Goal: Task Accomplishment & Management: Use online tool/utility

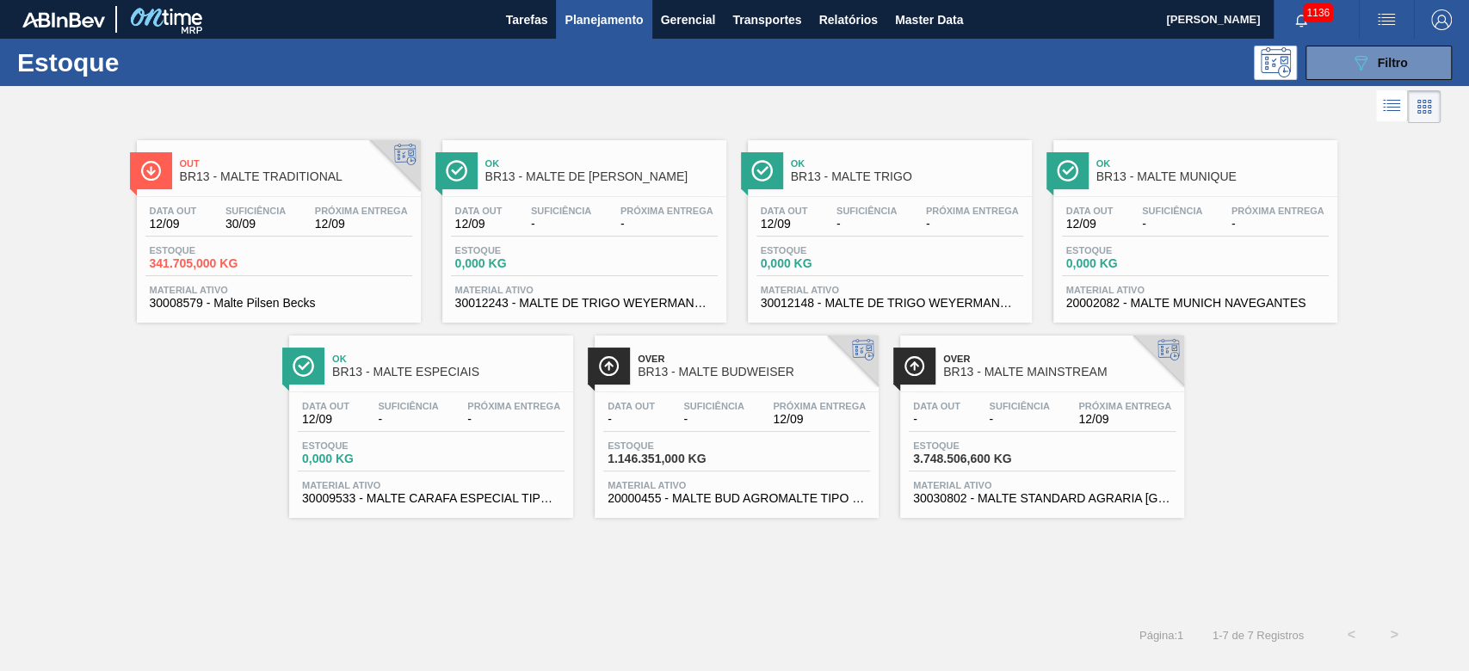
click at [254, 231] on div "Data out 12/09 Suficiência 30/09 Próxima Entrega 12/09" at bounding box center [278, 221] width 267 height 31
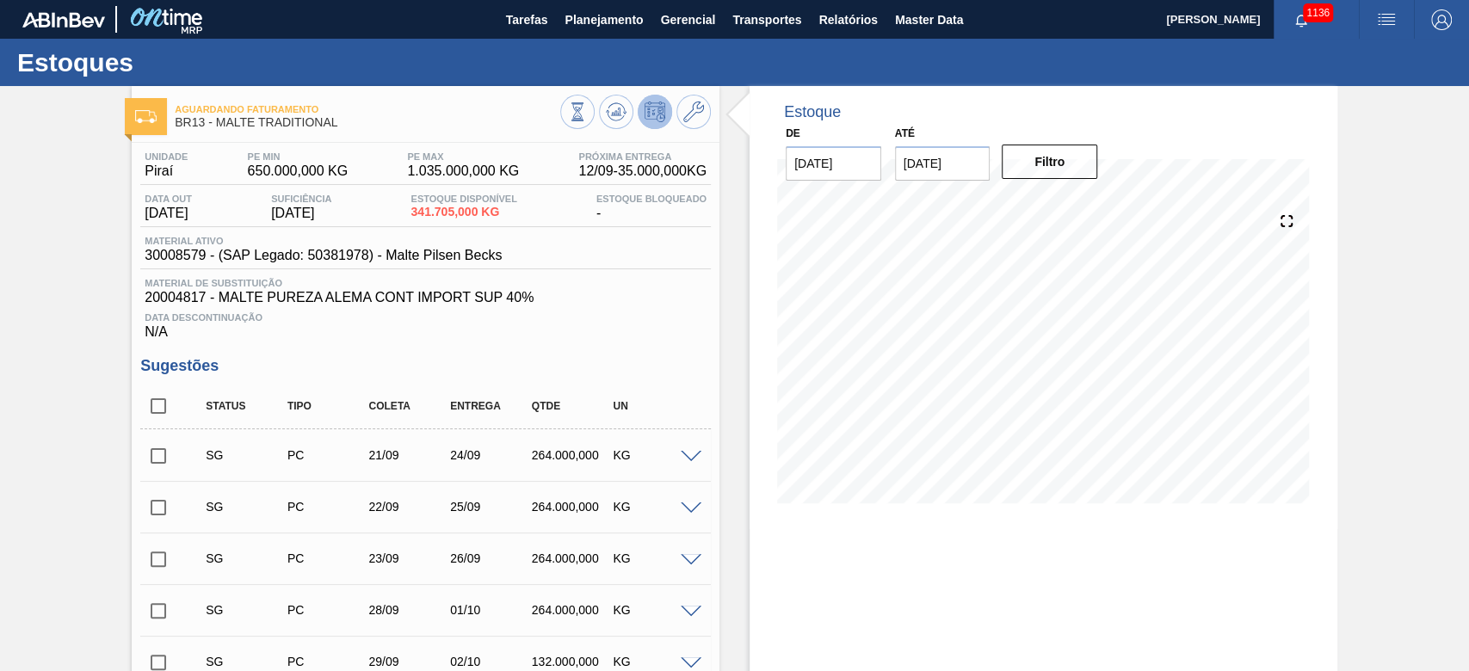
click at [688, 456] on span at bounding box center [691, 457] width 21 height 13
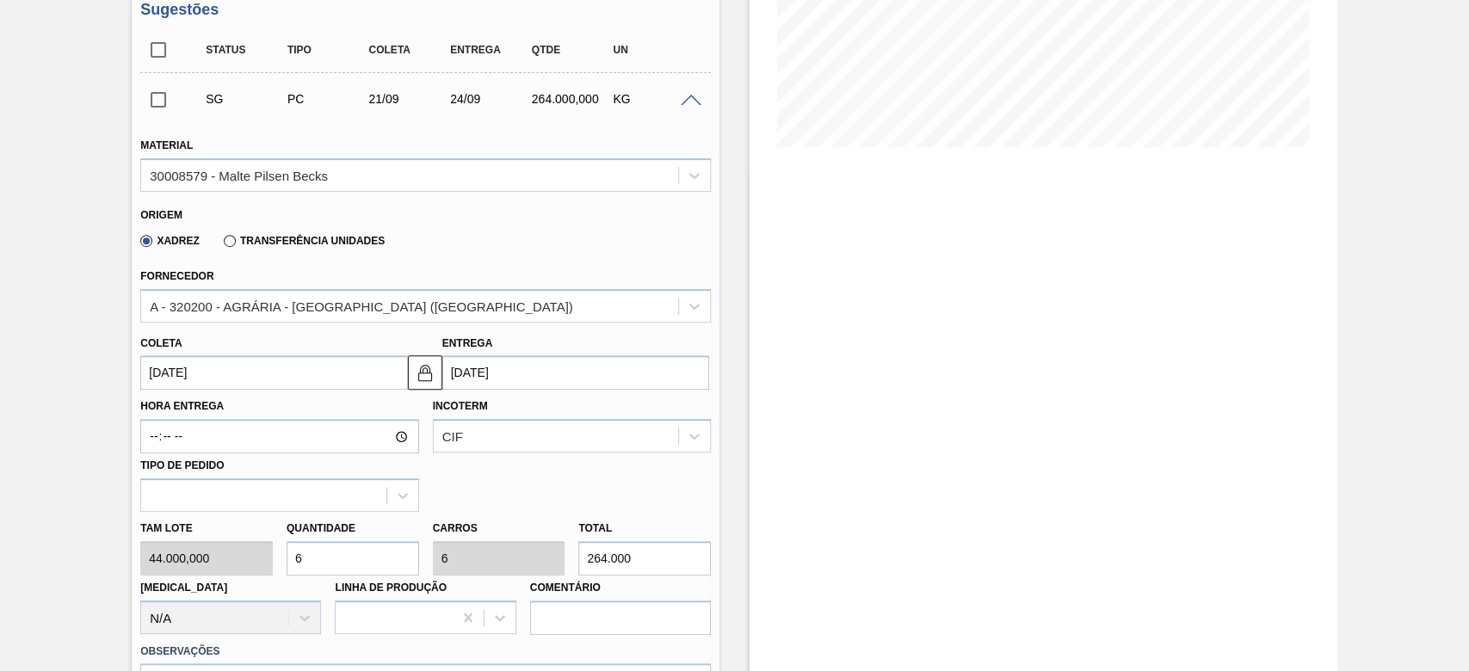
scroll to position [459, 0]
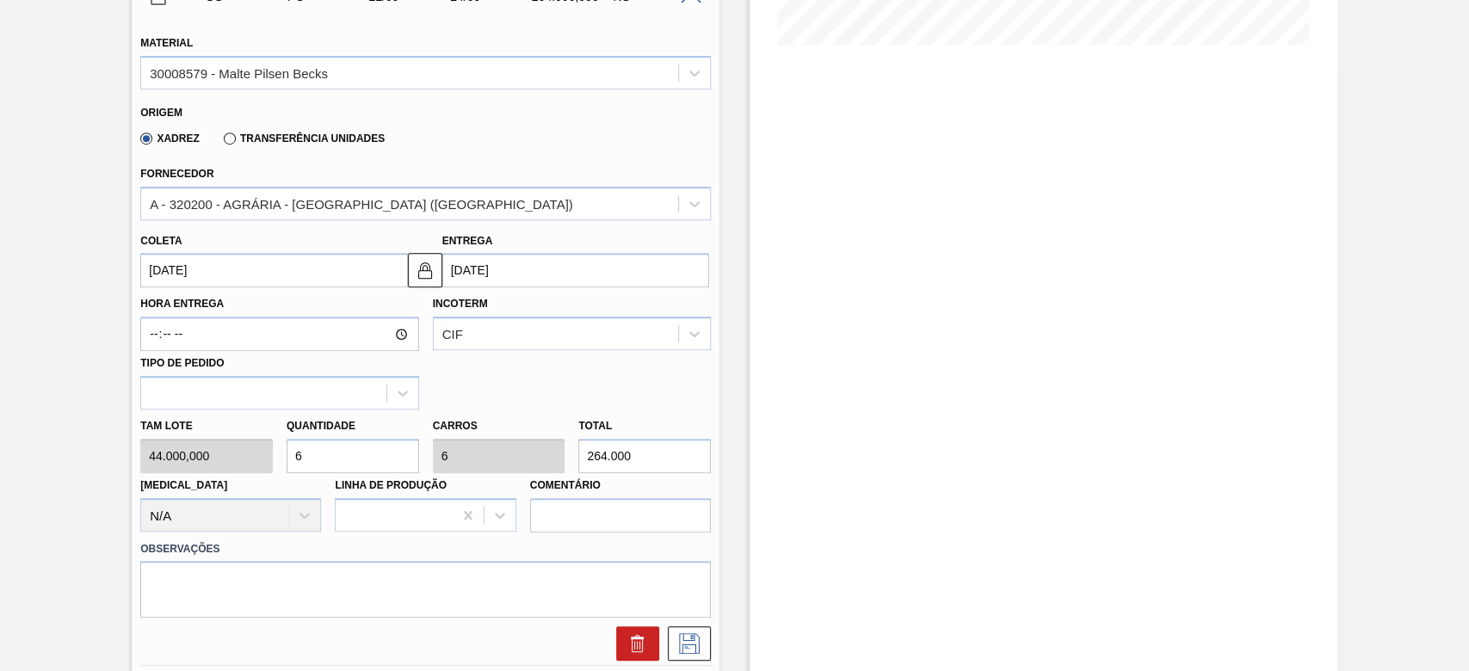
click at [177, 458] on div "Tam lote 44.000,000 Quantidade 6 Carros 6 Total 264.000 [MEDICAL_DATA] N/A Linh…" at bounding box center [425, 471] width 584 height 123
type input "1"
type input "44.000"
type input "0"
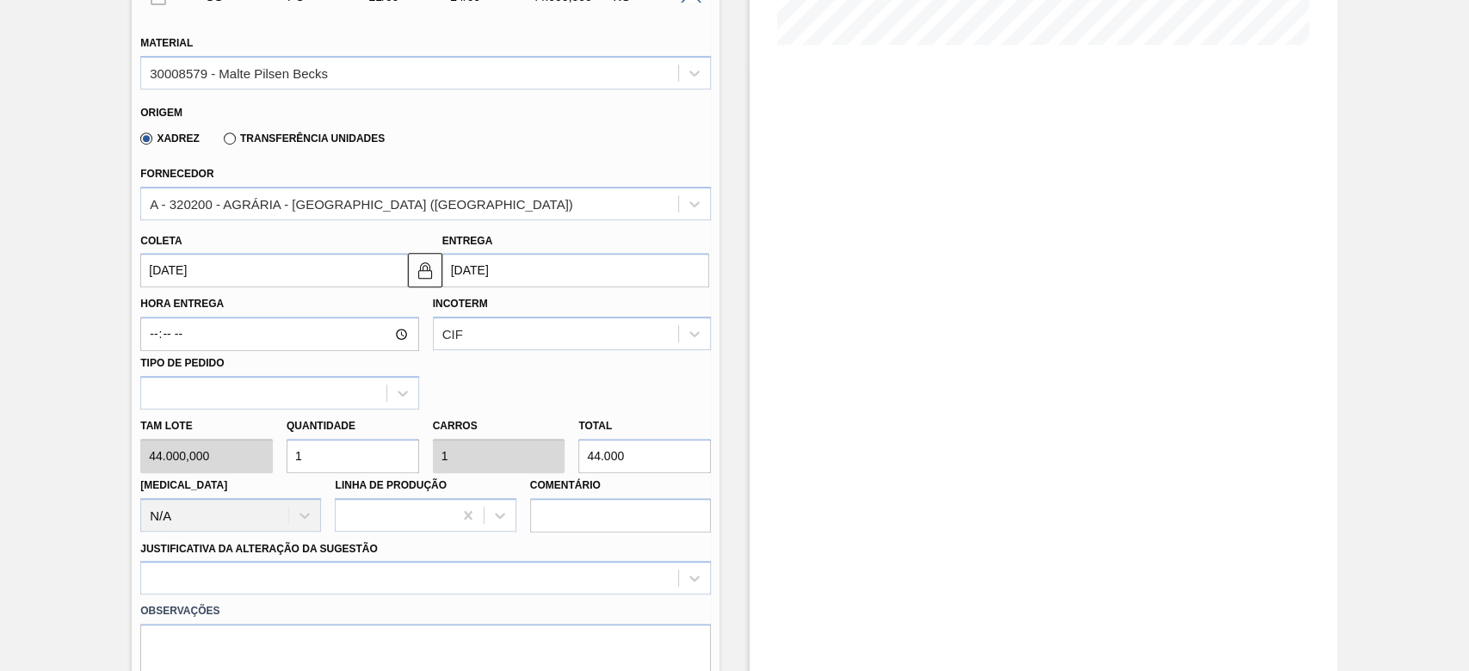
type input "0"
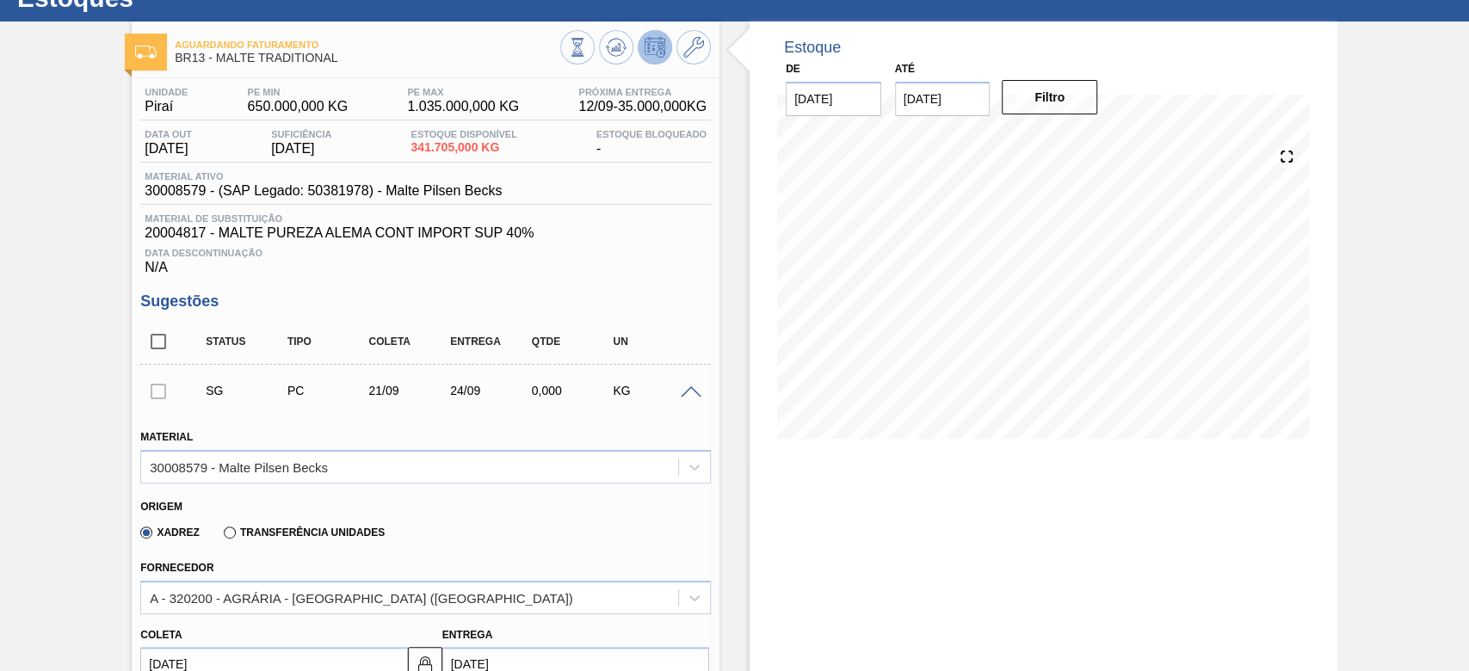
scroll to position [0, 0]
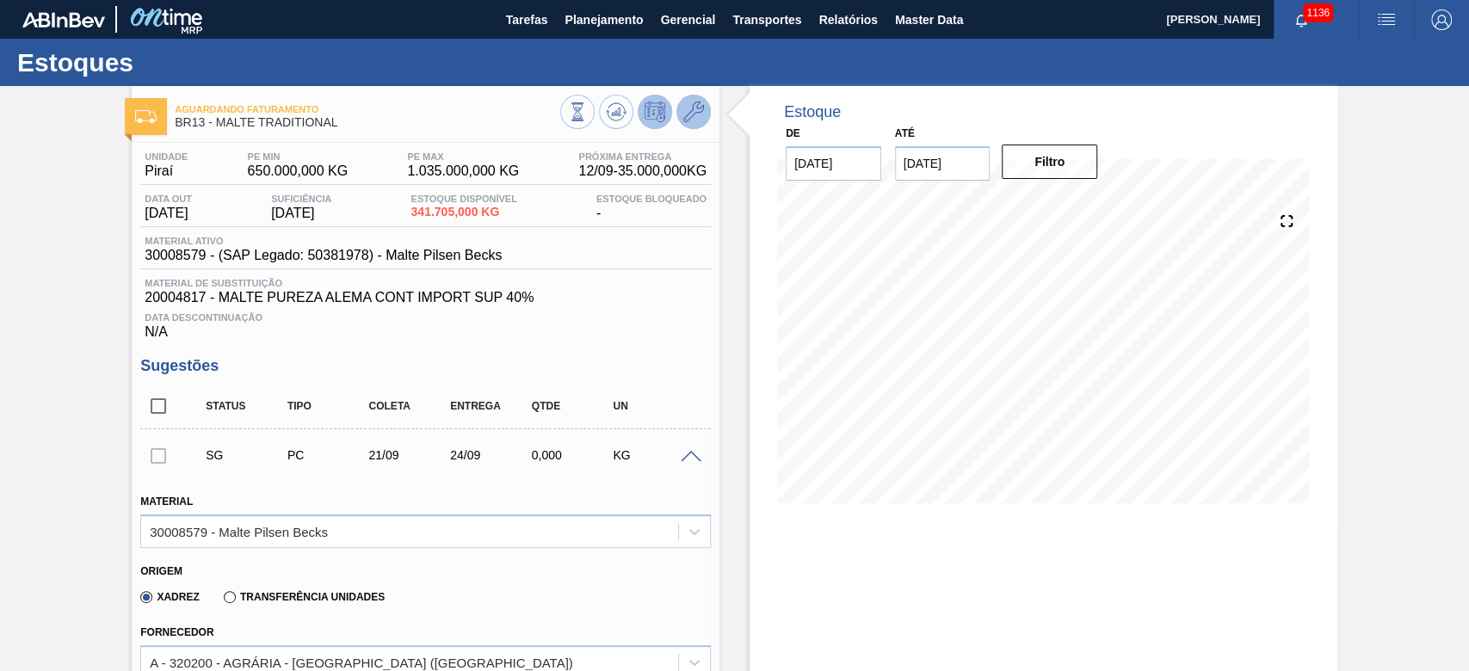
click at [700, 109] on icon at bounding box center [693, 112] width 21 height 21
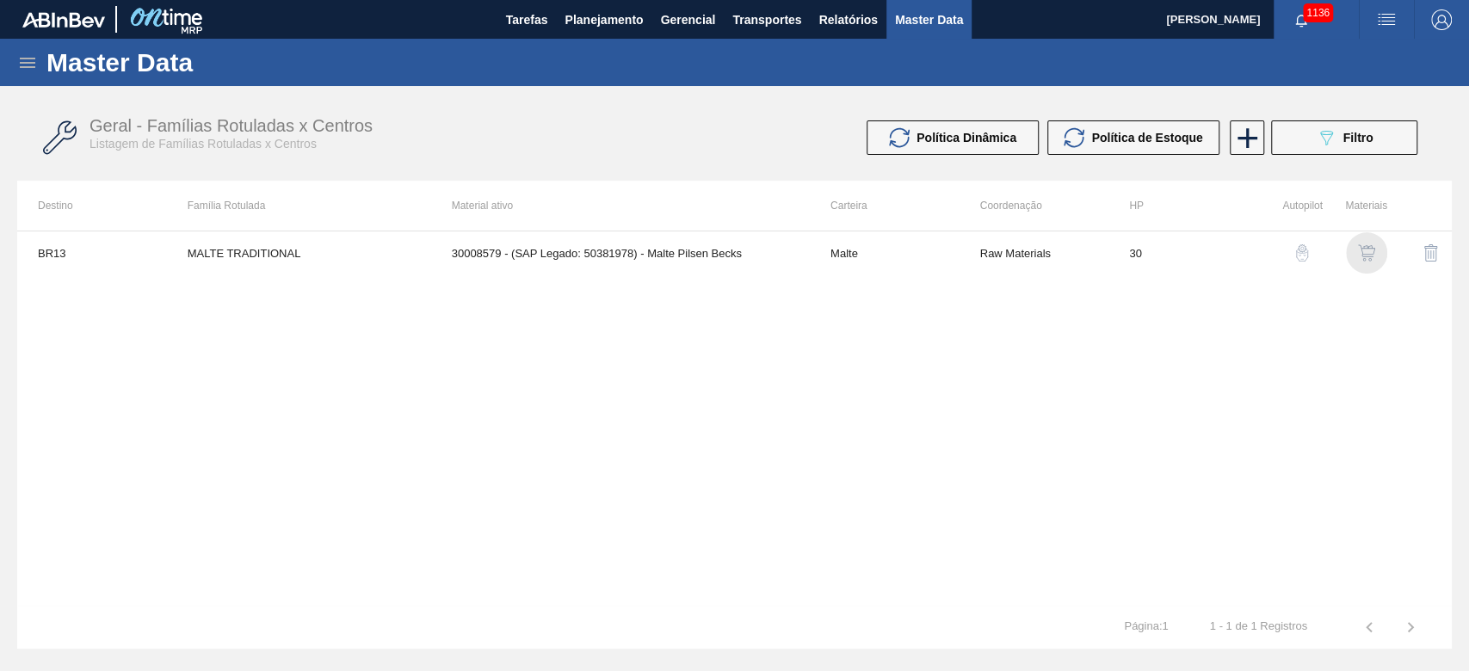
click at [1370, 255] on img "button" at bounding box center [1366, 252] width 17 height 17
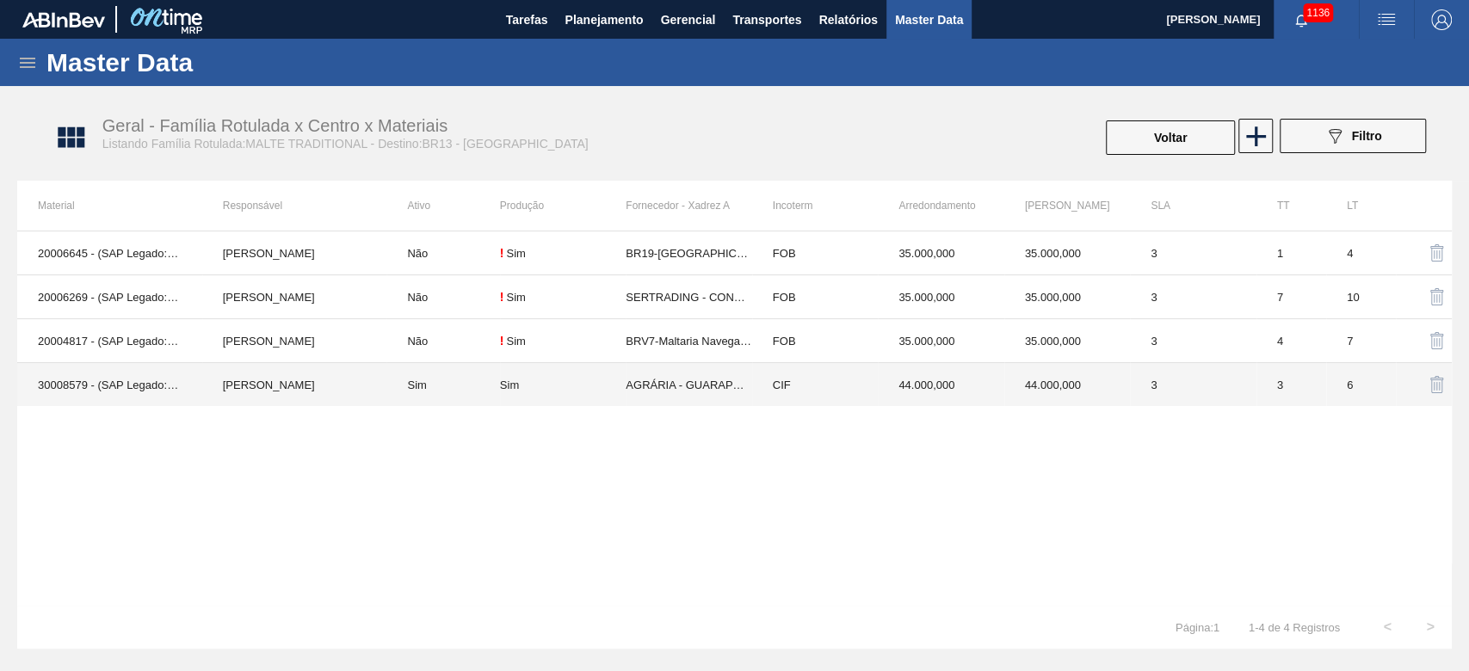
click at [452, 393] on td "Sim" at bounding box center [442, 385] width 113 height 44
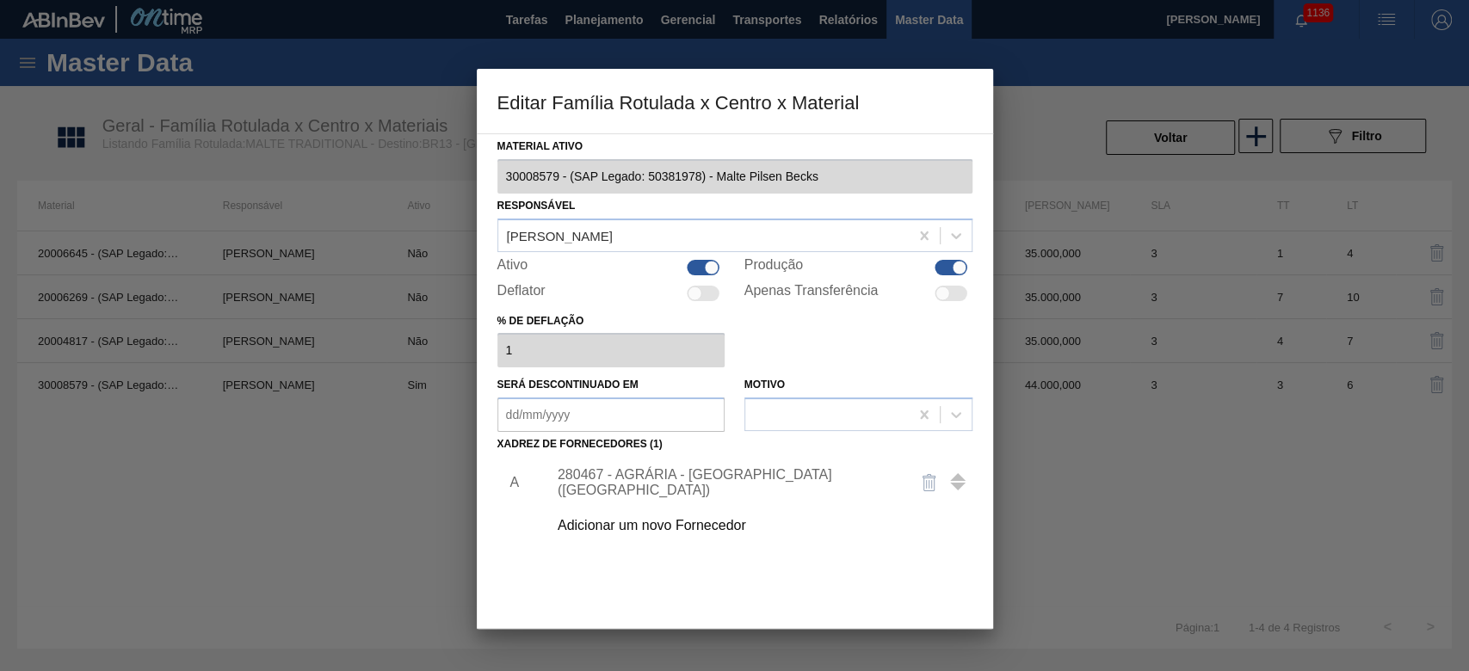
type ativo "30008579 - (SAP Legado: 50381978) - Malte Pilsen Becks"
checkbox input "true"
click at [637, 487] on div "280467 - AGRÁRIA - [GEOGRAPHIC_DATA] ([GEOGRAPHIC_DATA])" at bounding box center [726, 482] width 337 height 31
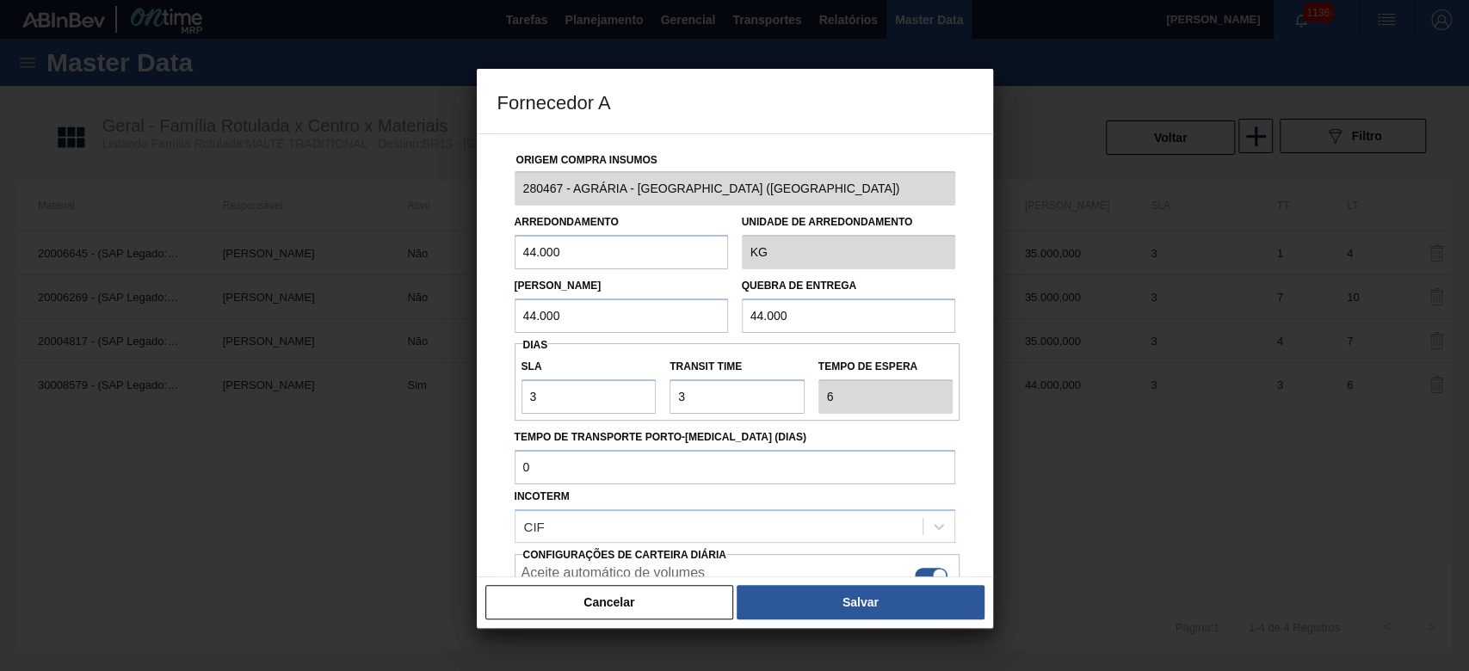
drag, startPoint x: 558, startPoint y: 247, endPoint x: 295, endPoint y: 222, distance: 263.6
click at [328, 224] on div "Fornecedor A Origem Compra Insumos 280467 - AGRÁRIA - GUARAPUAVA ([GEOGRAPHIC_D…" at bounding box center [734, 335] width 1469 height 671
drag, startPoint x: 606, startPoint y: 254, endPoint x: 392, endPoint y: 244, distance: 213.6
click at [393, 244] on div "Fornecedor A Origem Compra Insumos 280467 - AGRÁRIA - GUARAPUAVA ([GEOGRAPHIC_D…" at bounding box center [734, 335] width 1469 height 671
type input "35.000"
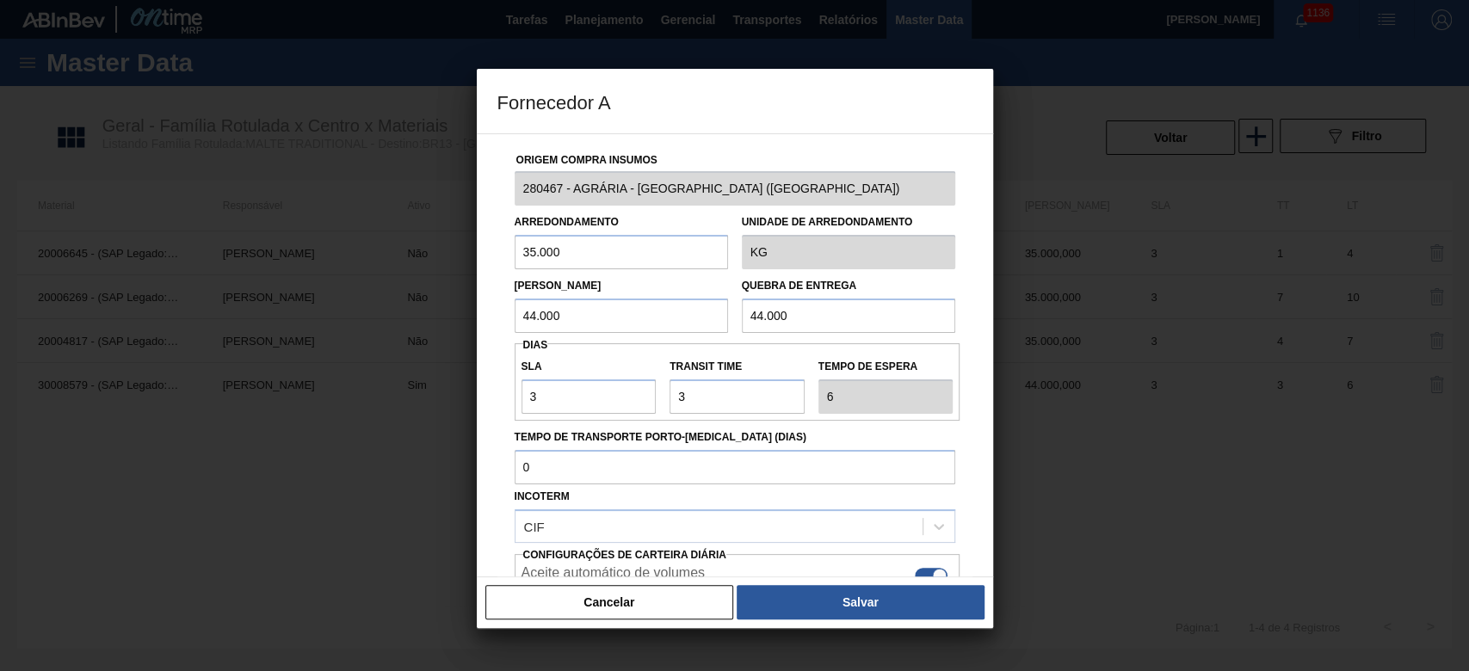
drag, startPoint x: 441, startPoint y: 313, endPoint x: 429, endPoint y: 314, distance: 11.2
click at [433, 313] on div "Fornecedor A Origem Compra Insumos 280467 - AGRÁRIA - GUARAPUAVA ([GEOGRAPHIC_D…" at bounding box center [734, 335] width 1469 height 671
paste input "35"
type input "35.000"
drag, startPoint x: 781, startPoint y: 319, endPoint x: 680, endPoint y: 327, distance: 101.8
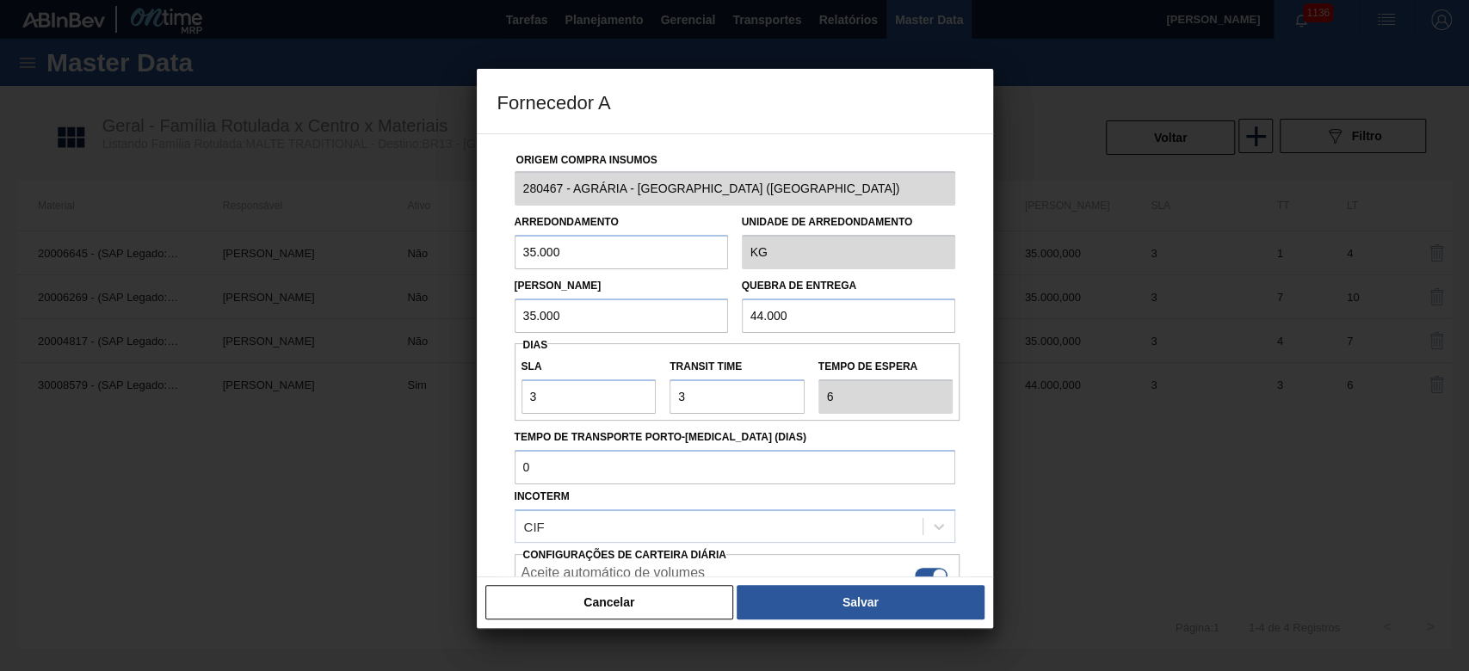
click at [680, 327] on div "Lote Mínimo 35.000 Quebra de entrega 44.000" at bounding box center [735, 301] width 454 height 64
paste input "35"
type input "35.000"
click at [826, 600] on button "Salvar" at bounding box center [860, 602] width 247 height 34
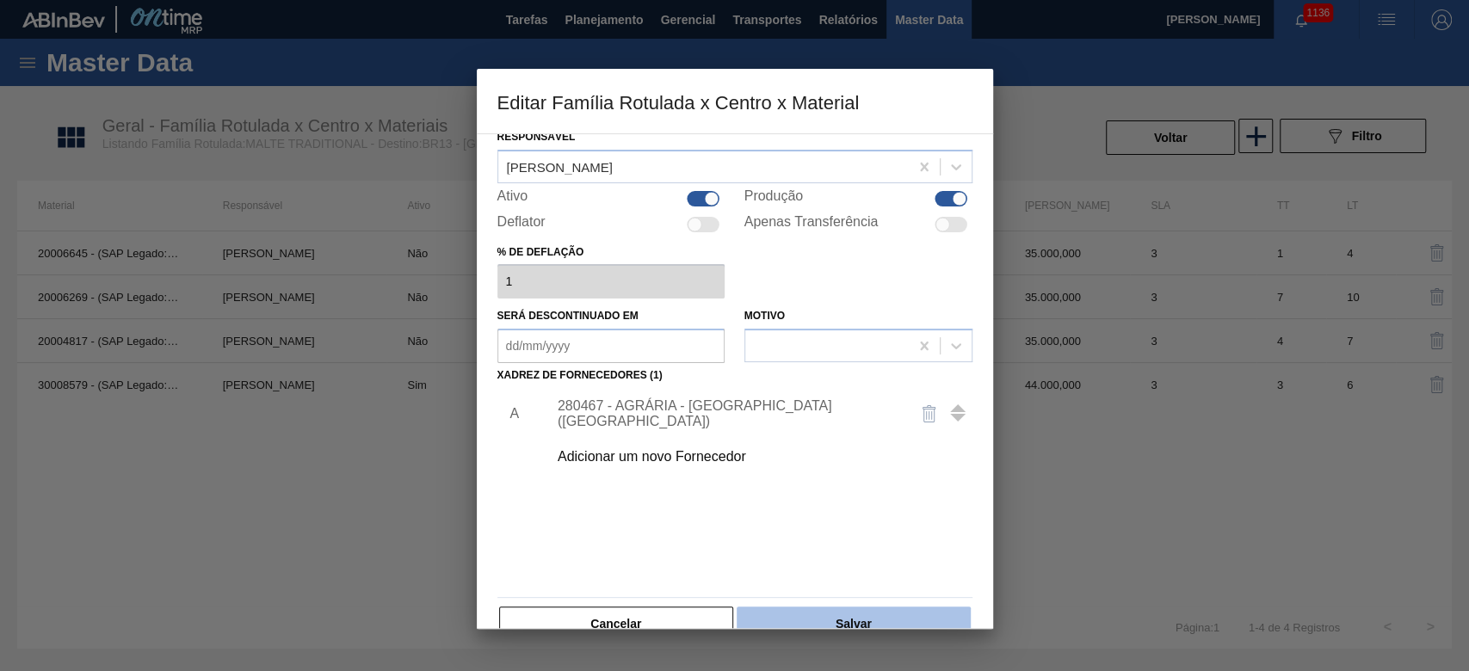
scroll to position [103, 0]
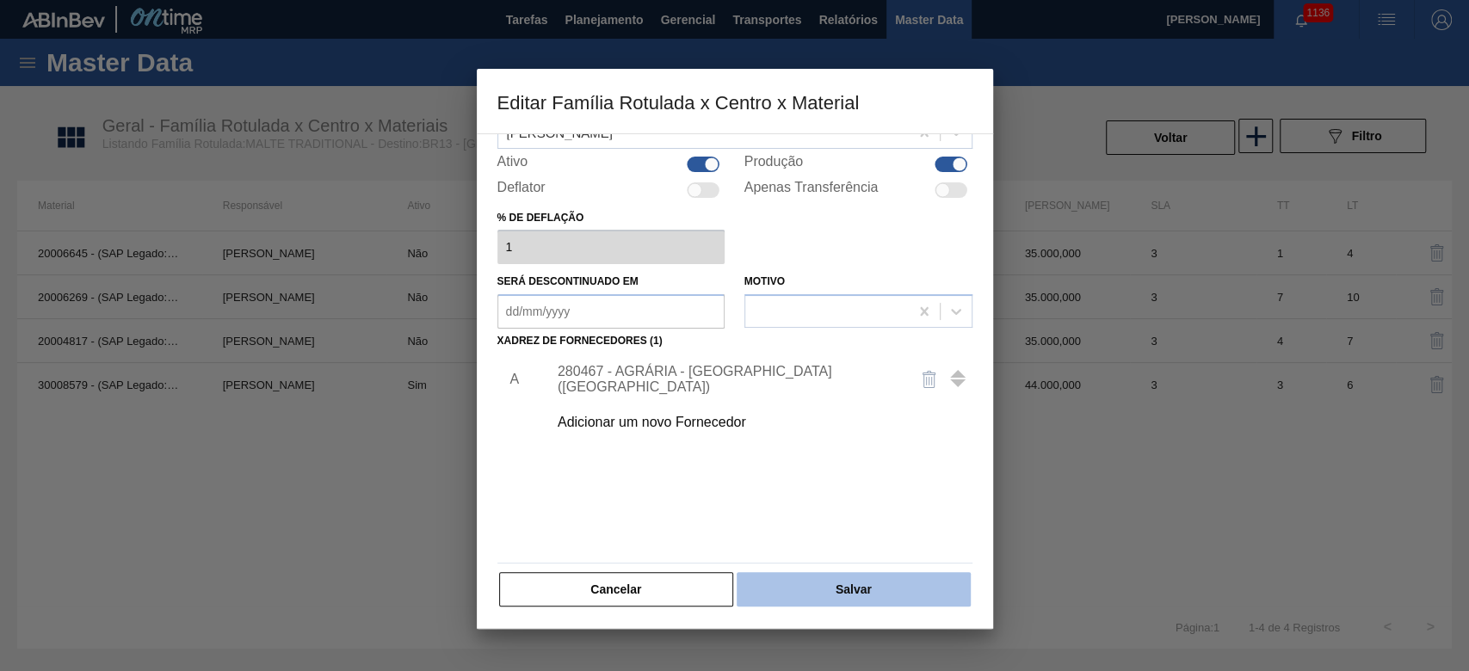
click at [873, 589] on button "Salvar" at bounding box center [853, 589] width 233 height 34
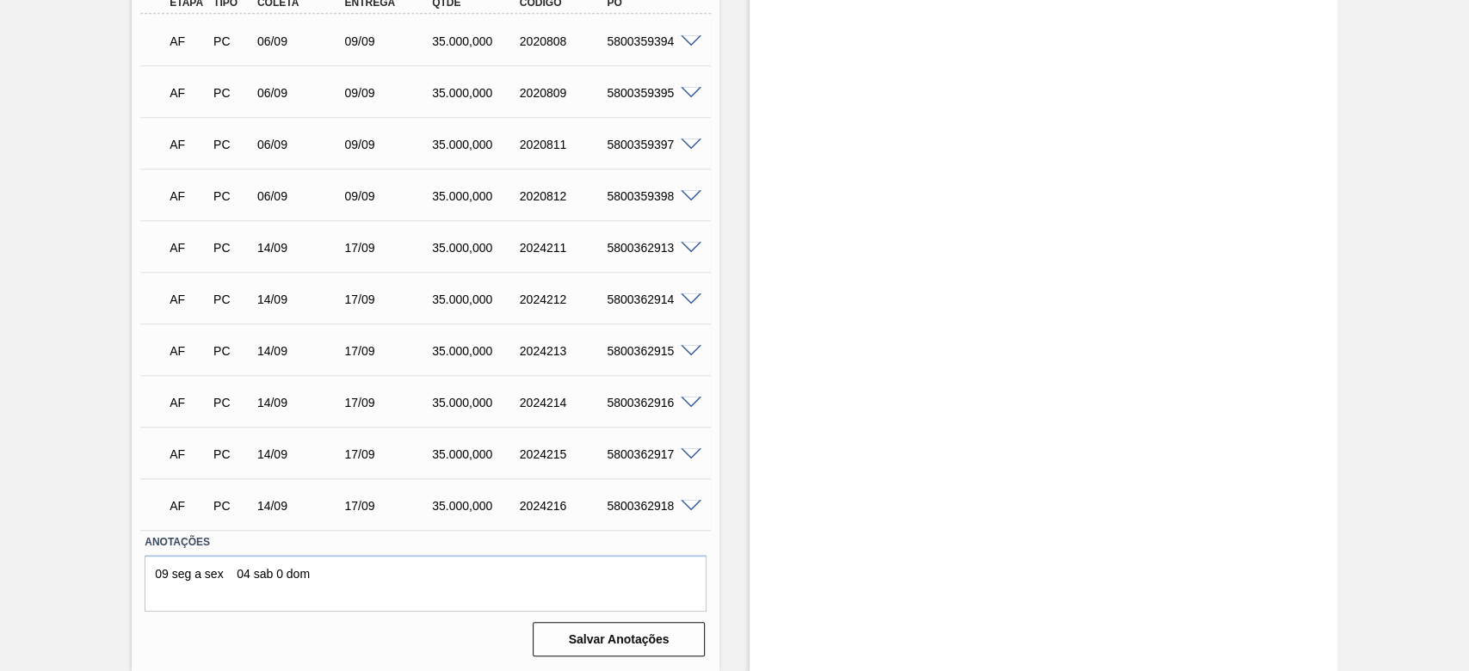
scroll to position [594, 0]
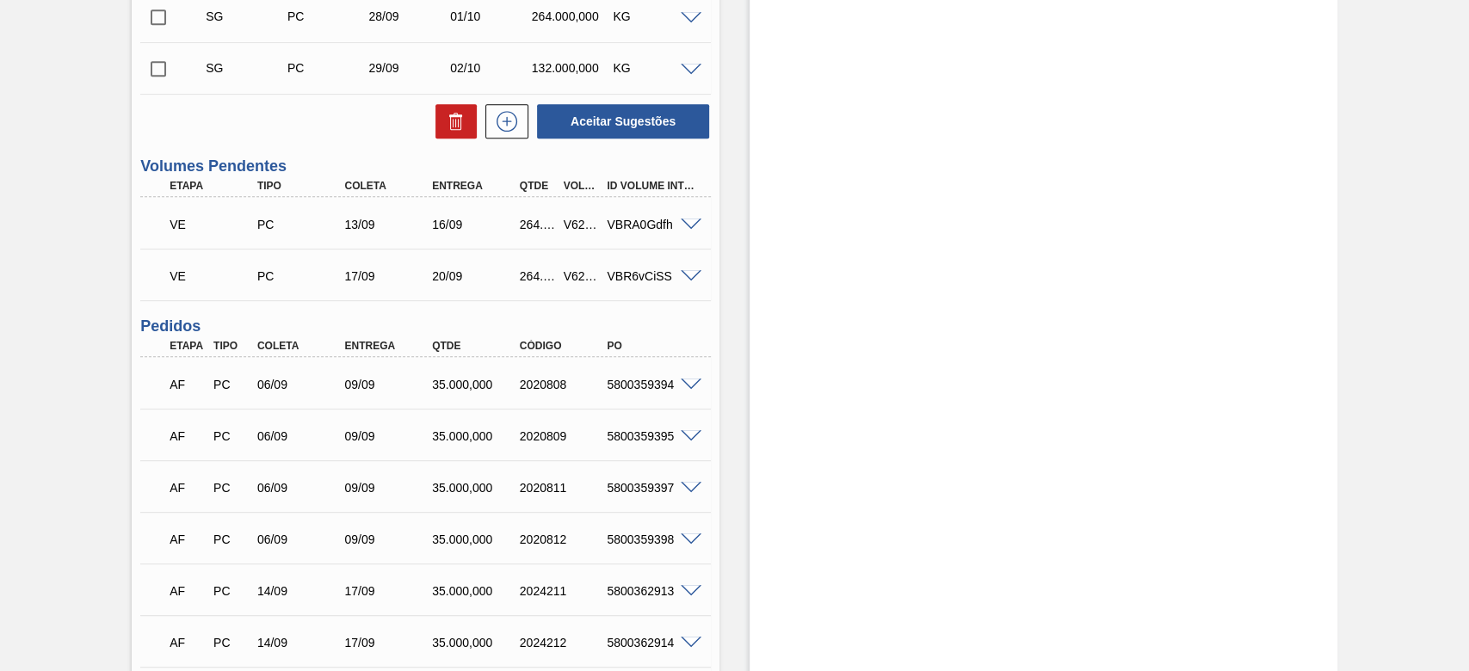
click at [688, 222] on span at bounding box center [691, 225] width 21 height 13
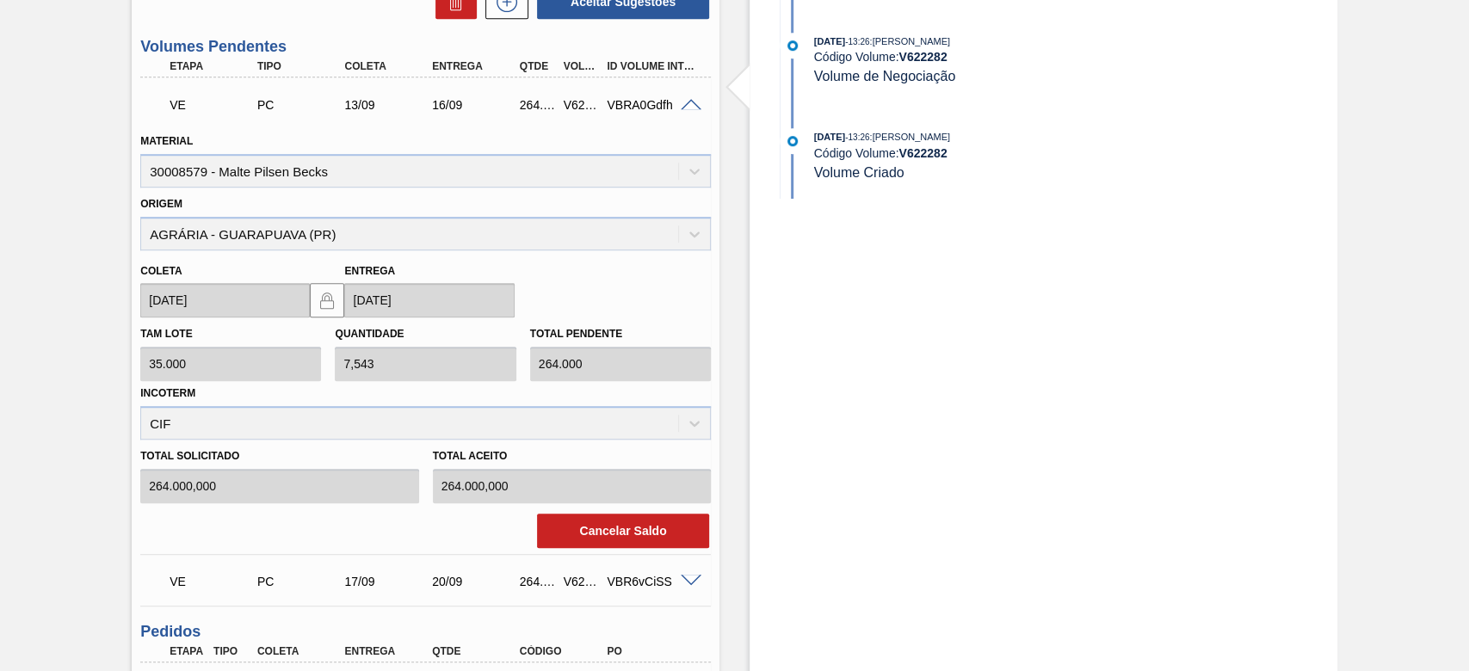
scroll to position [823, 0]
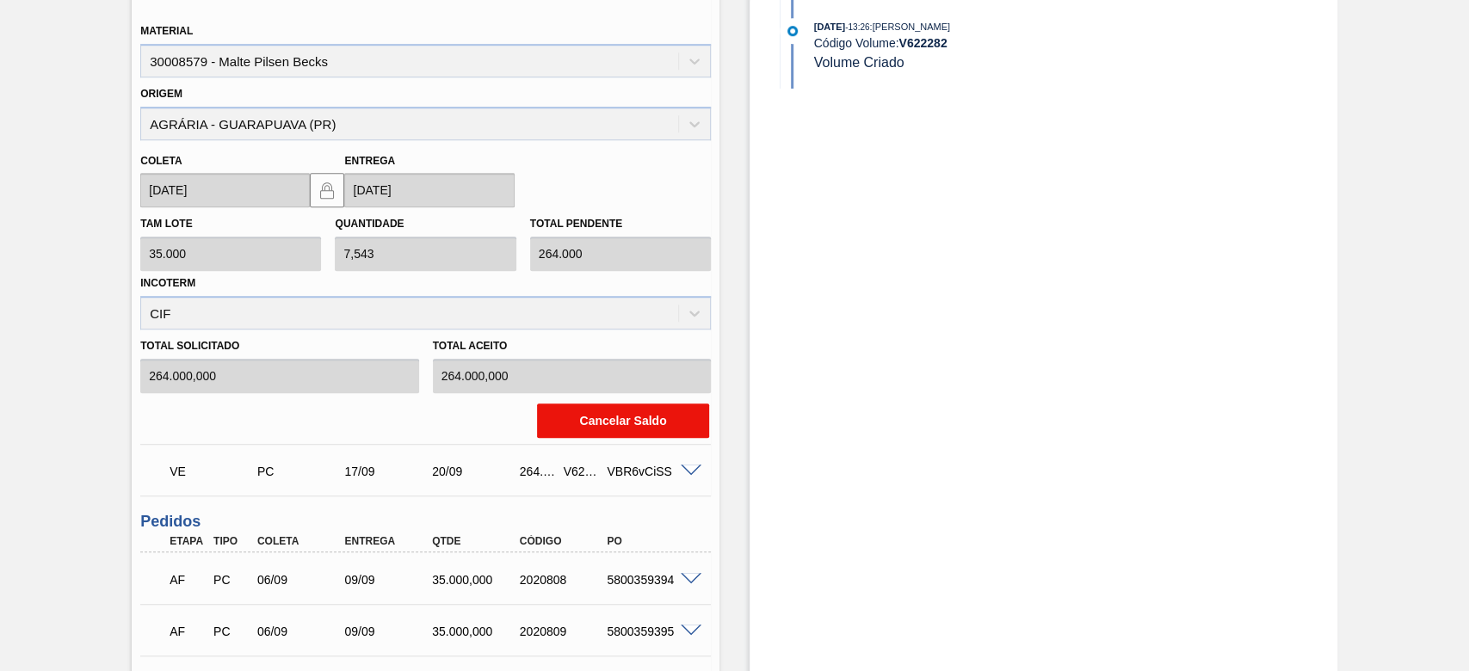
click at [578, 413] on button "Cancelar Saldo" at bounding box center [623, 421] width 172 height 34
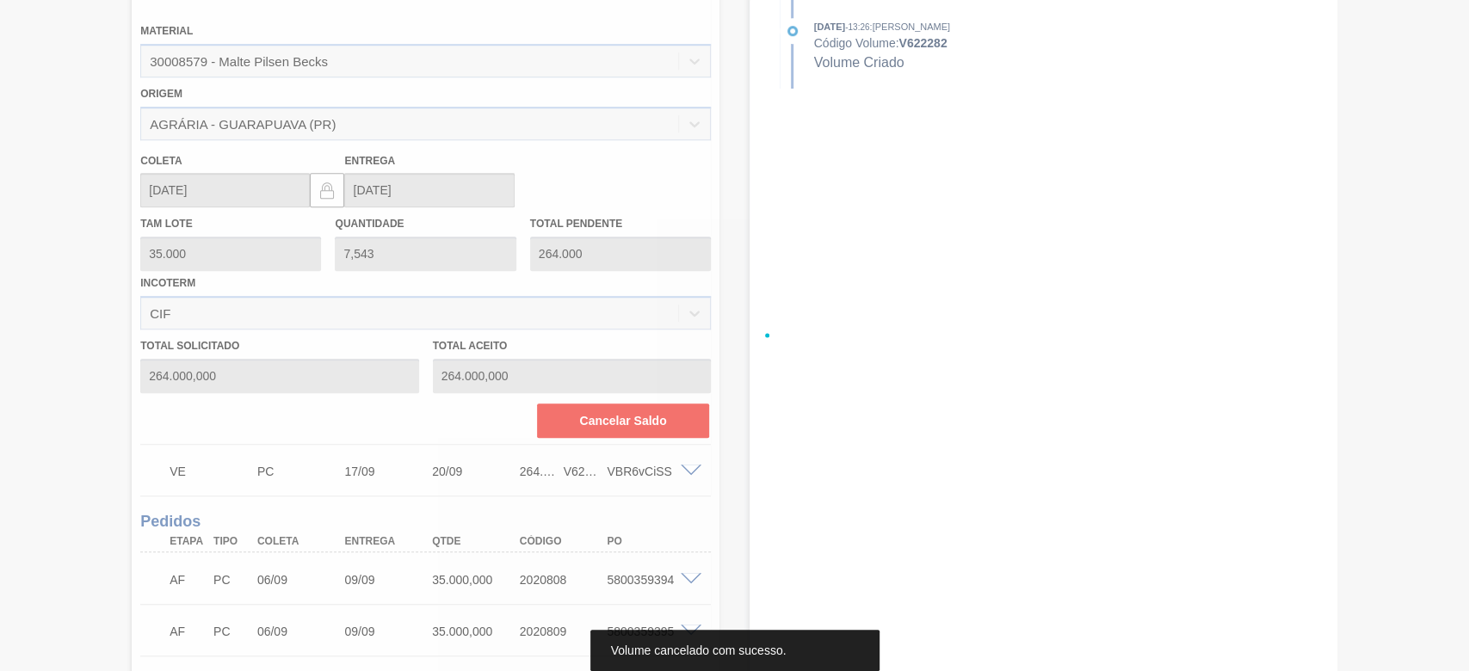
scroll to position [348, 0]
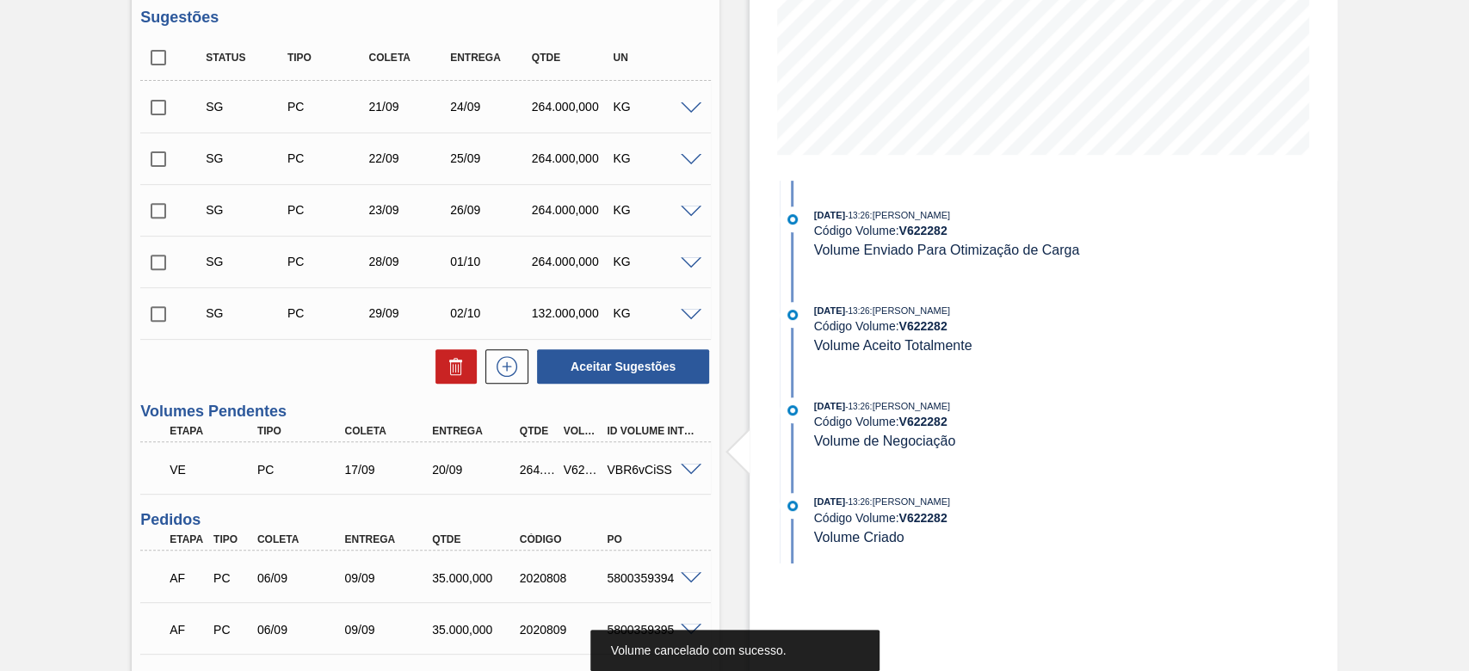
click at [689, 474] on span at bounding box center [691, 470] width 21 height 13
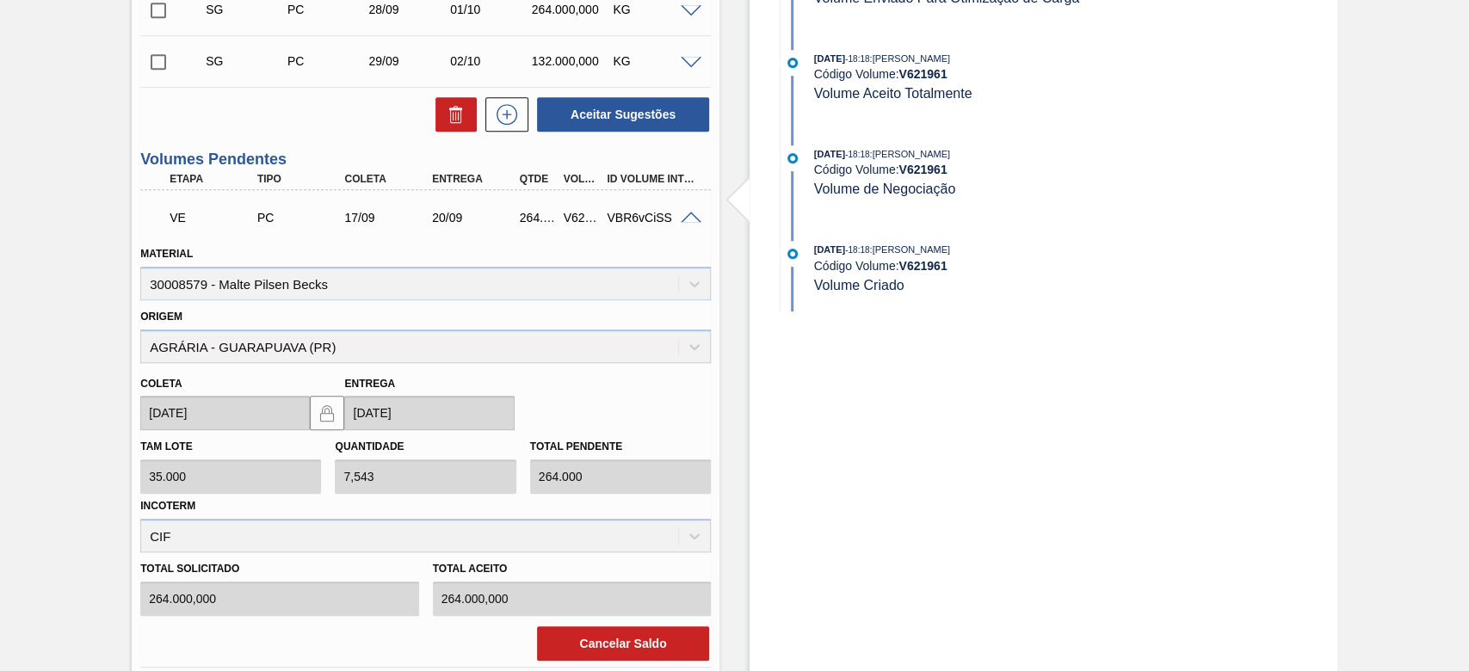
scroll to position [693, 0]
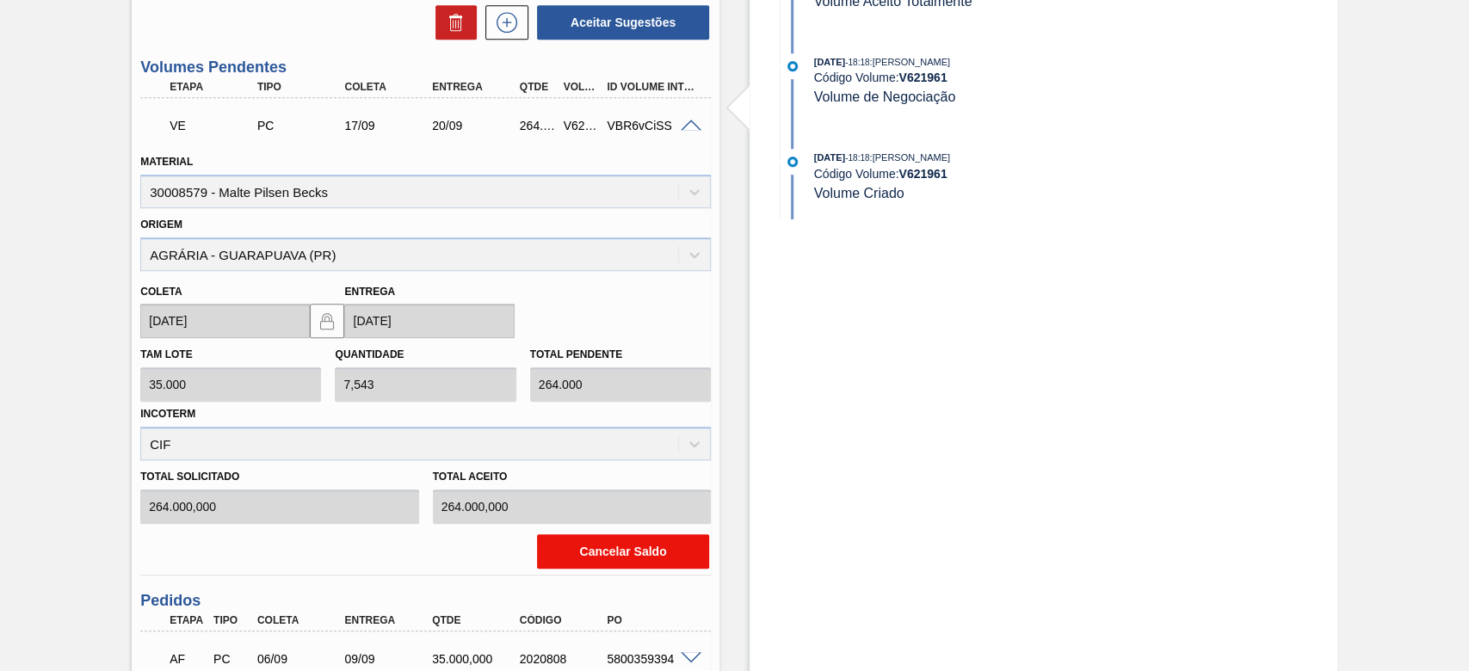
click at [599, 545] on button "Cancelar Saldo" at bounding box center [623, 551] width 172 height 34
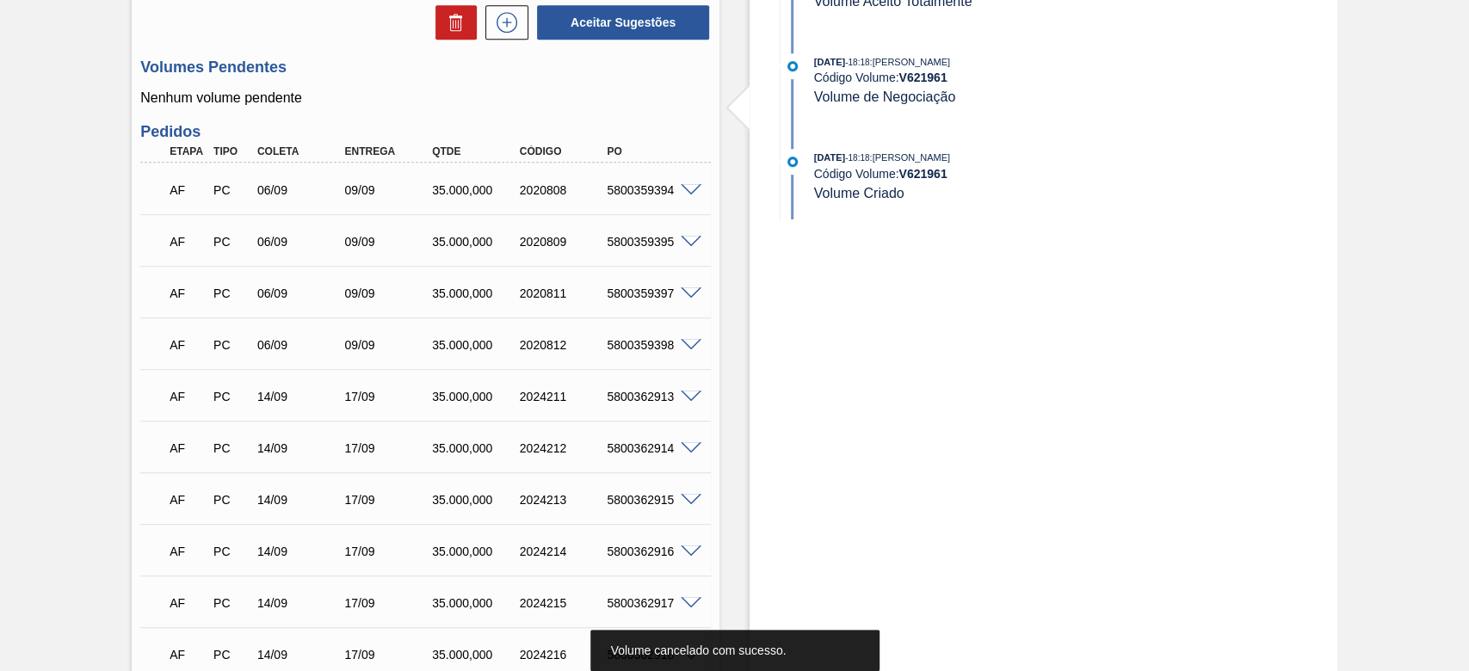
scroll to position [4, 0]
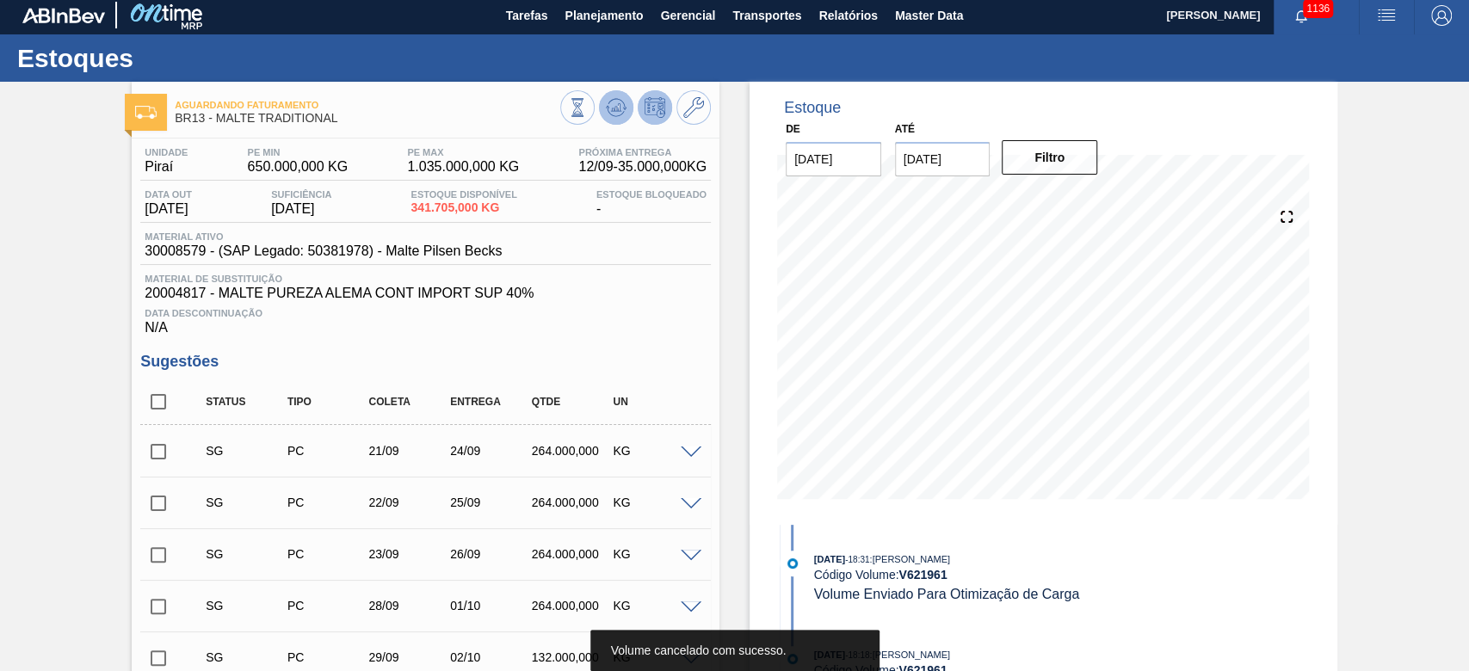
click at [613, 110] on icon at bounding box center [616, 107] width 11 height 8
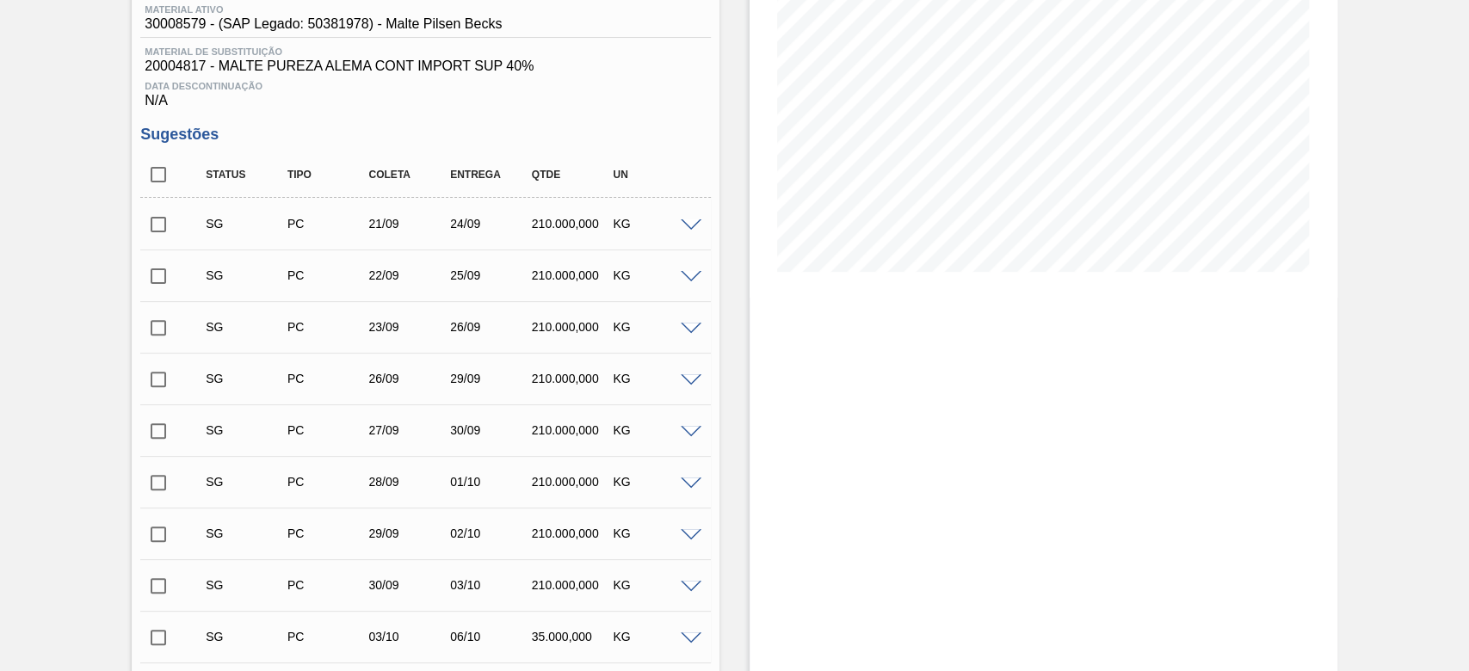
scroll to position [234, 0]
click at [686, 223] on span at bounding box center [691, 223] width 21 height 13
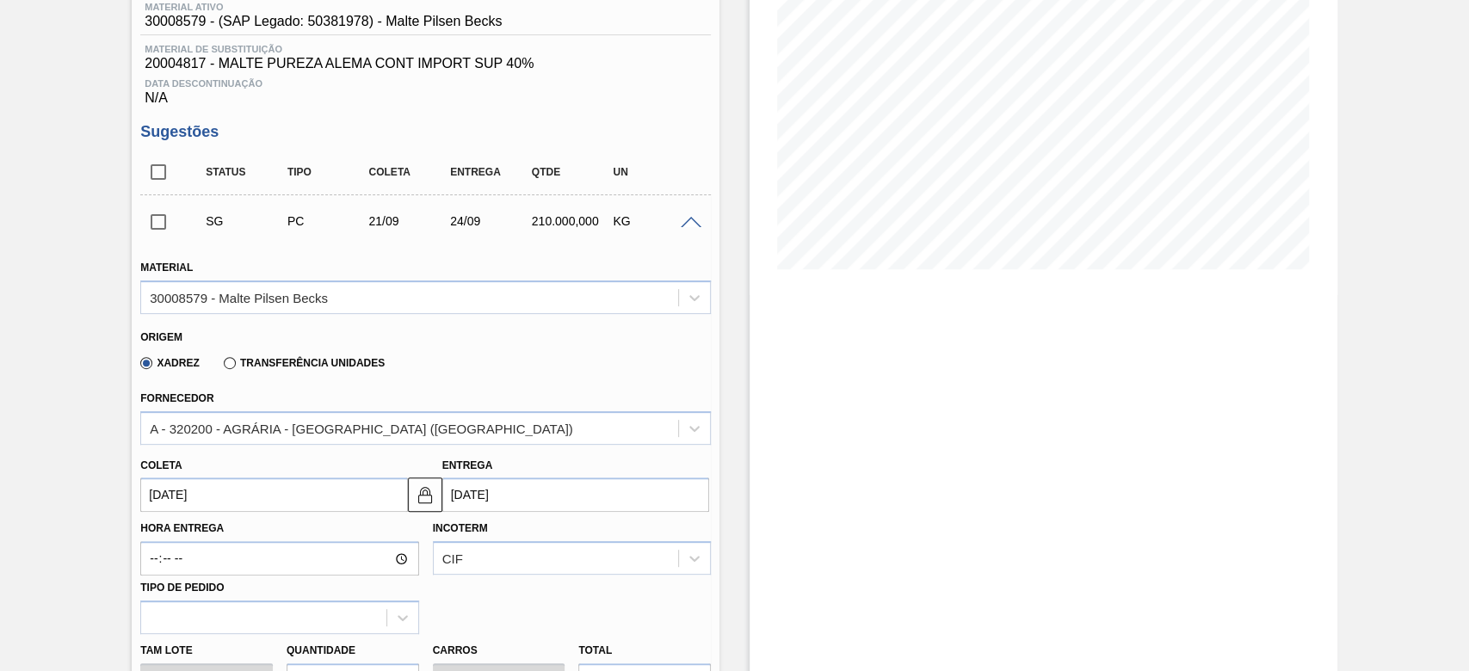
scroll to position [348, 0]
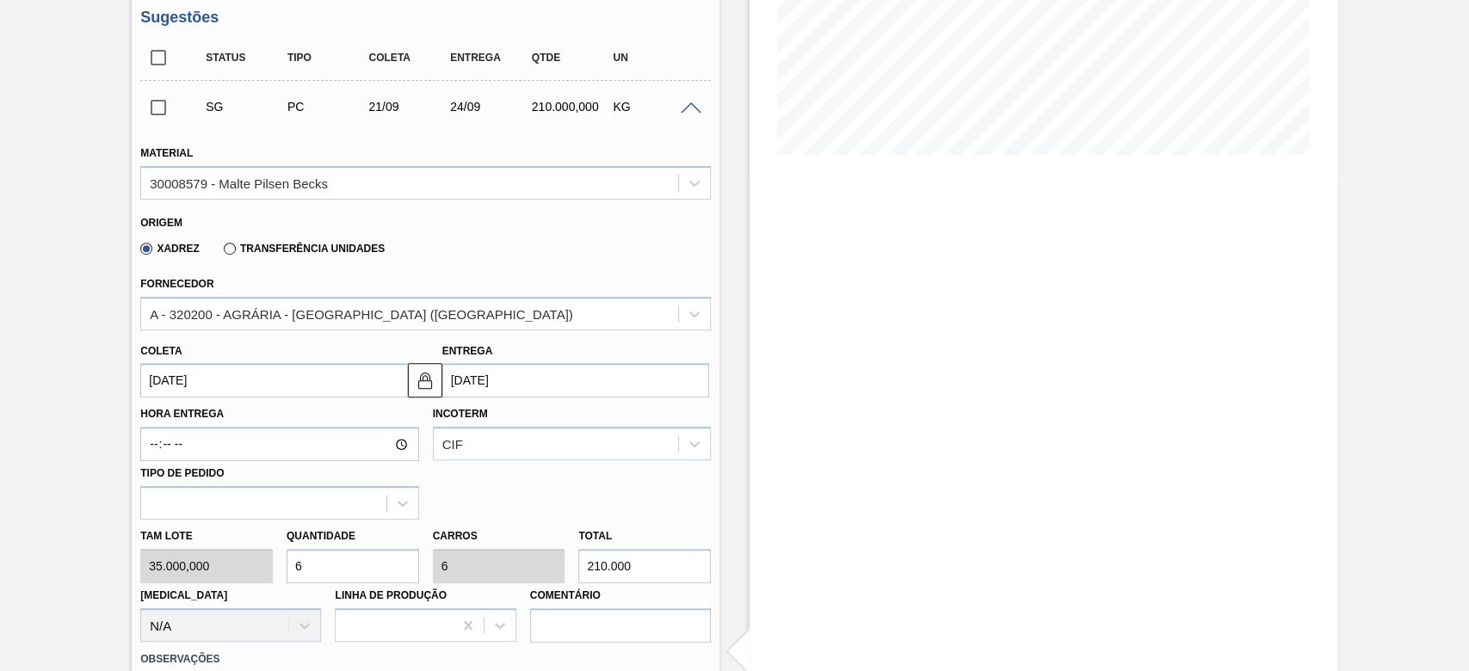
click at [148, 372] on input "[DATE]" at bounding box center [273, 380] width 267 height 34
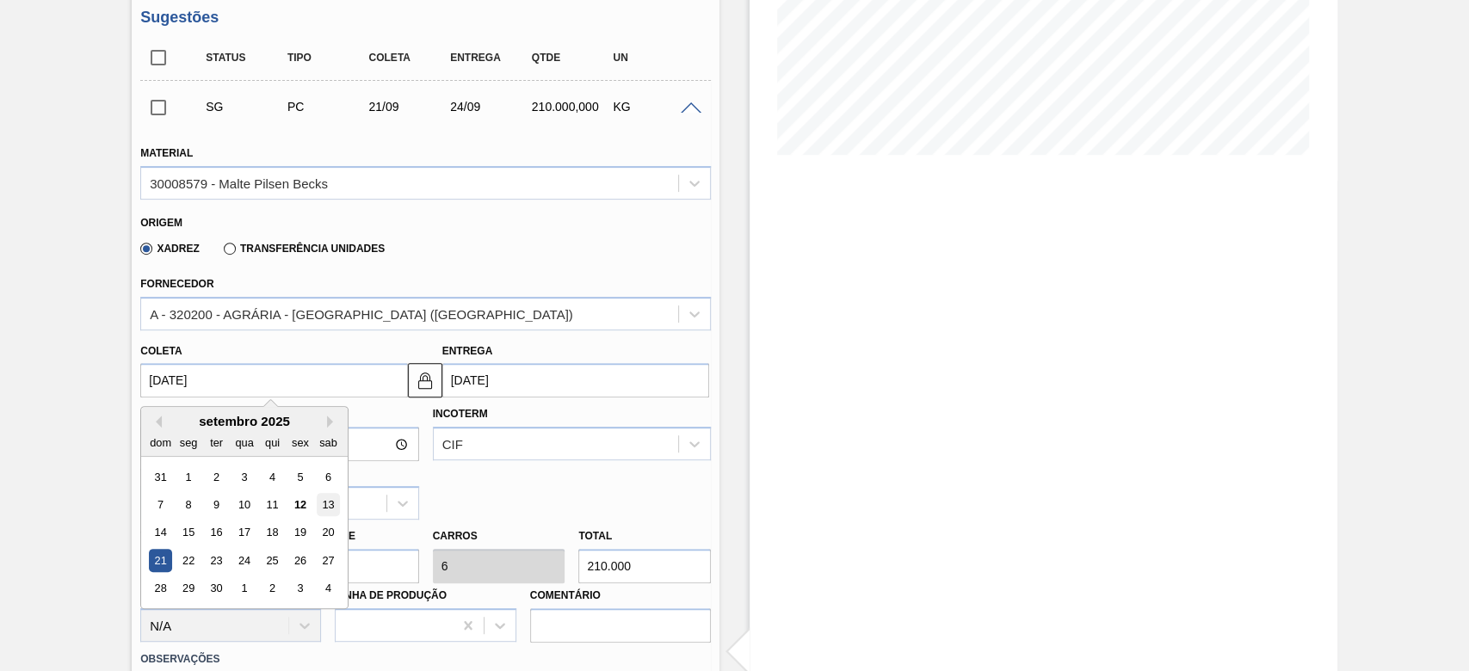
click at [336, 499] on div "13" at bounding box center [328, 504] width 23 height 23
type input "[DATE]"
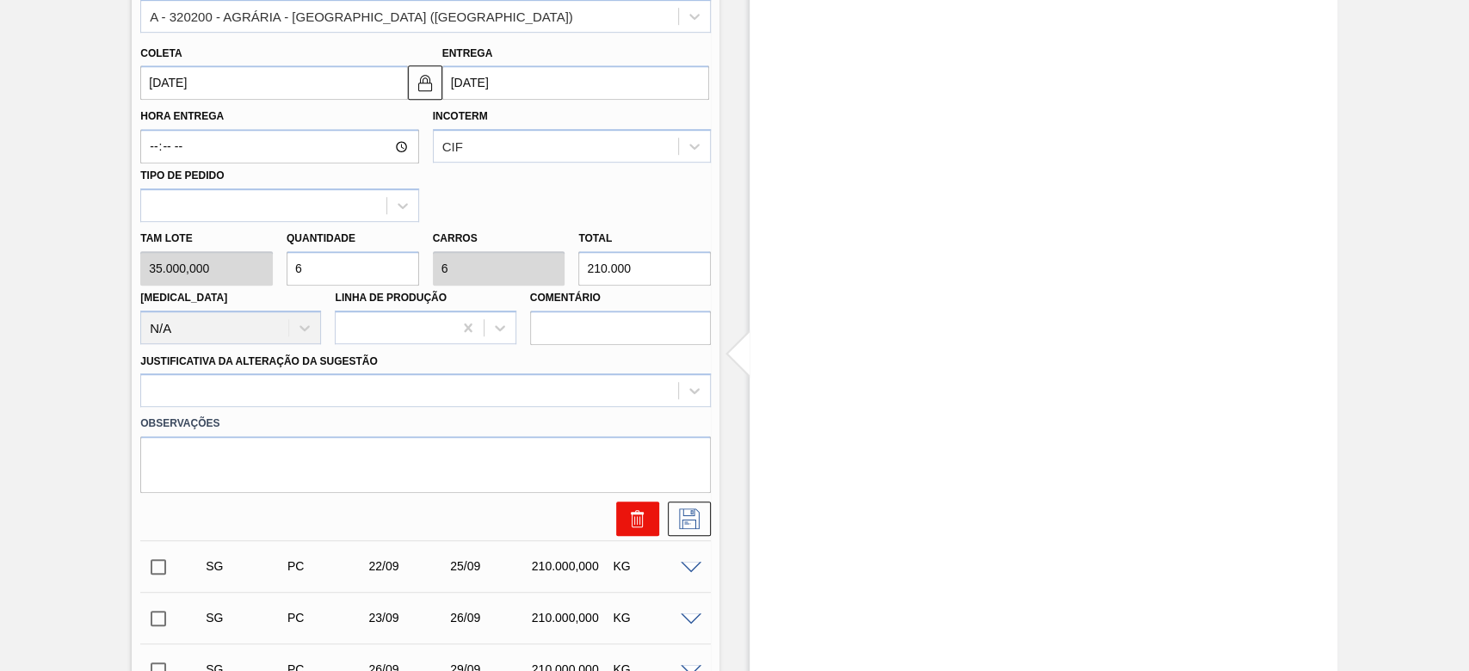
scroll to position [693, 0]
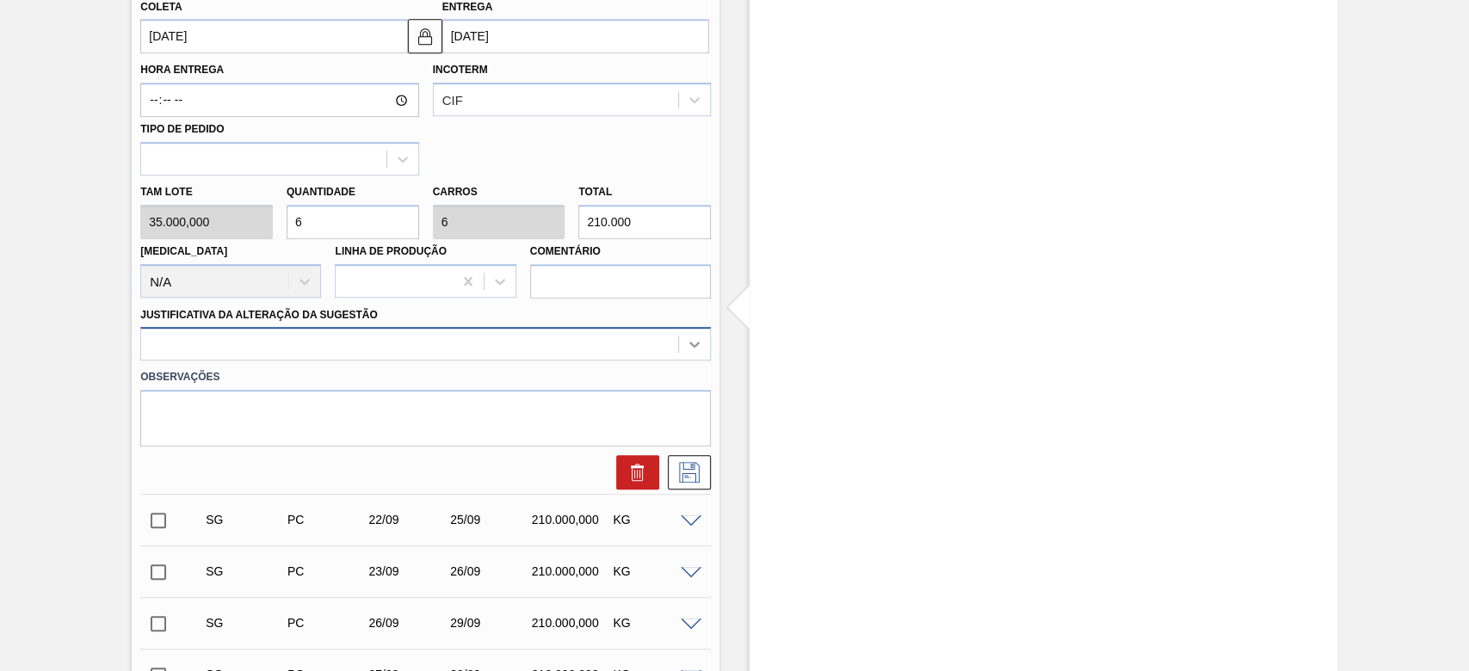
click at [702, 347] on div at bounding box center [694, 344] width 31 height 31
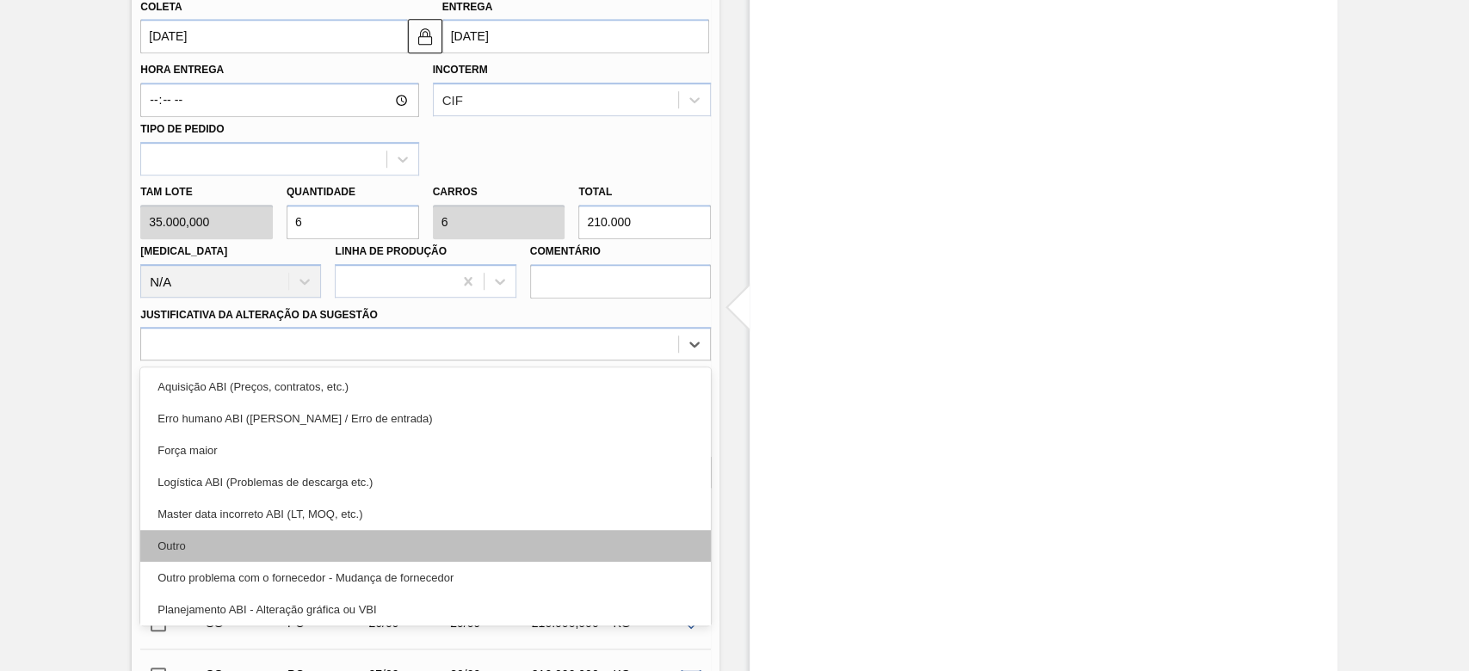
click at [184, 554] on div "Outro" at bounding box center [425, 546] width 570 height 32
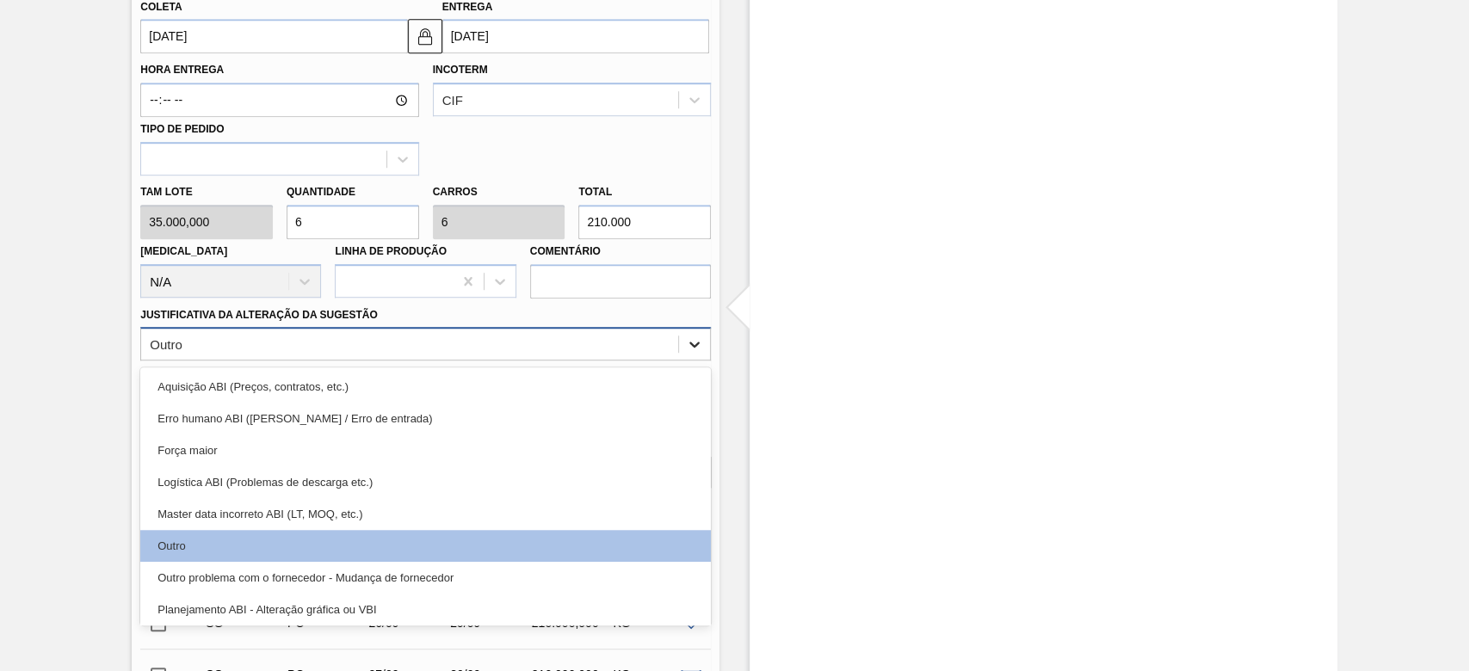
click at [700, 340] on icon at bounding box center [694, 344] width 17 height 17
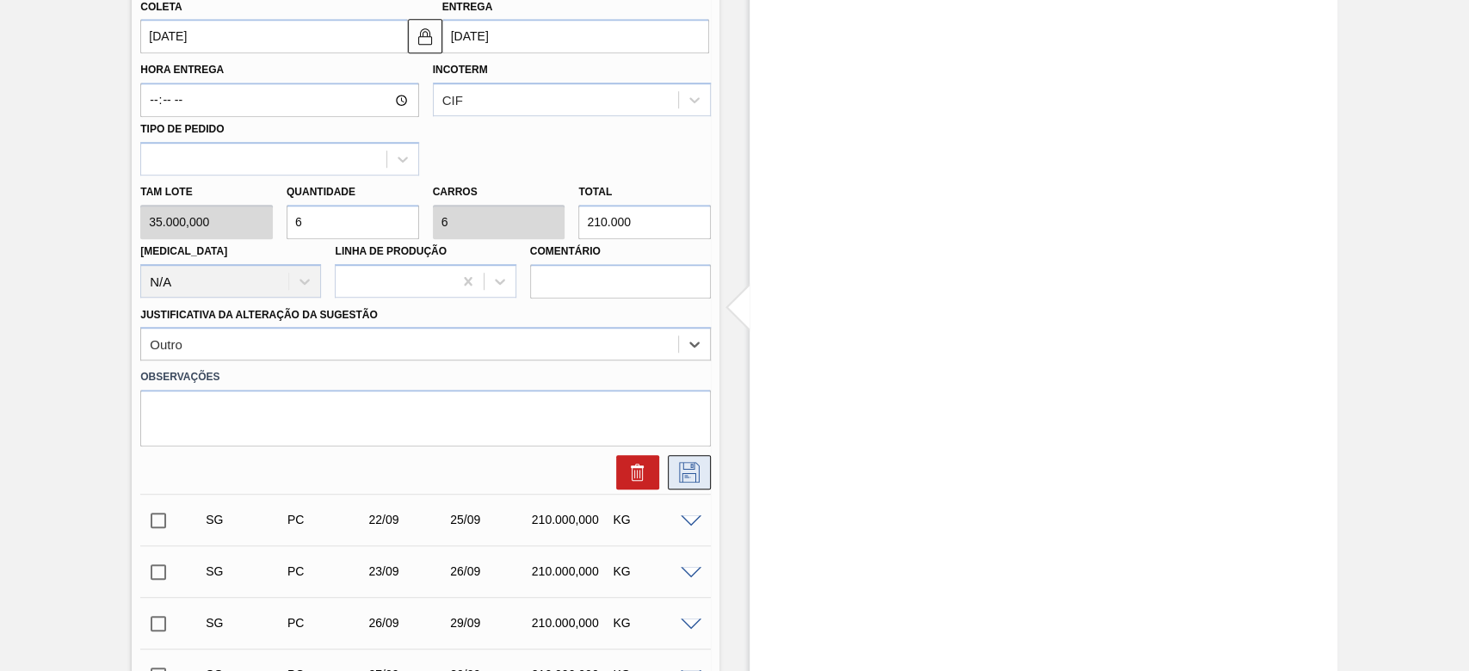
click at [682, 470] on icon at bounding box center [689, 472] width 28 height 21
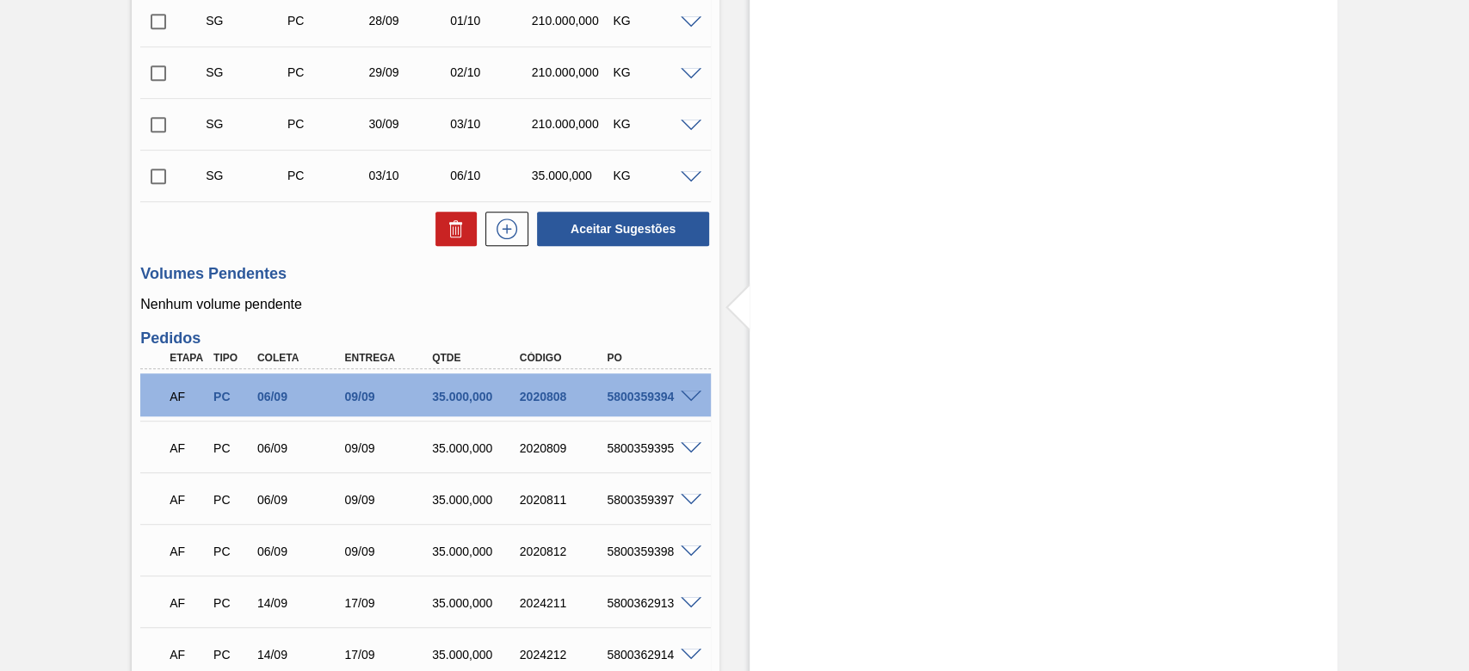
scroll to position [348, 0]
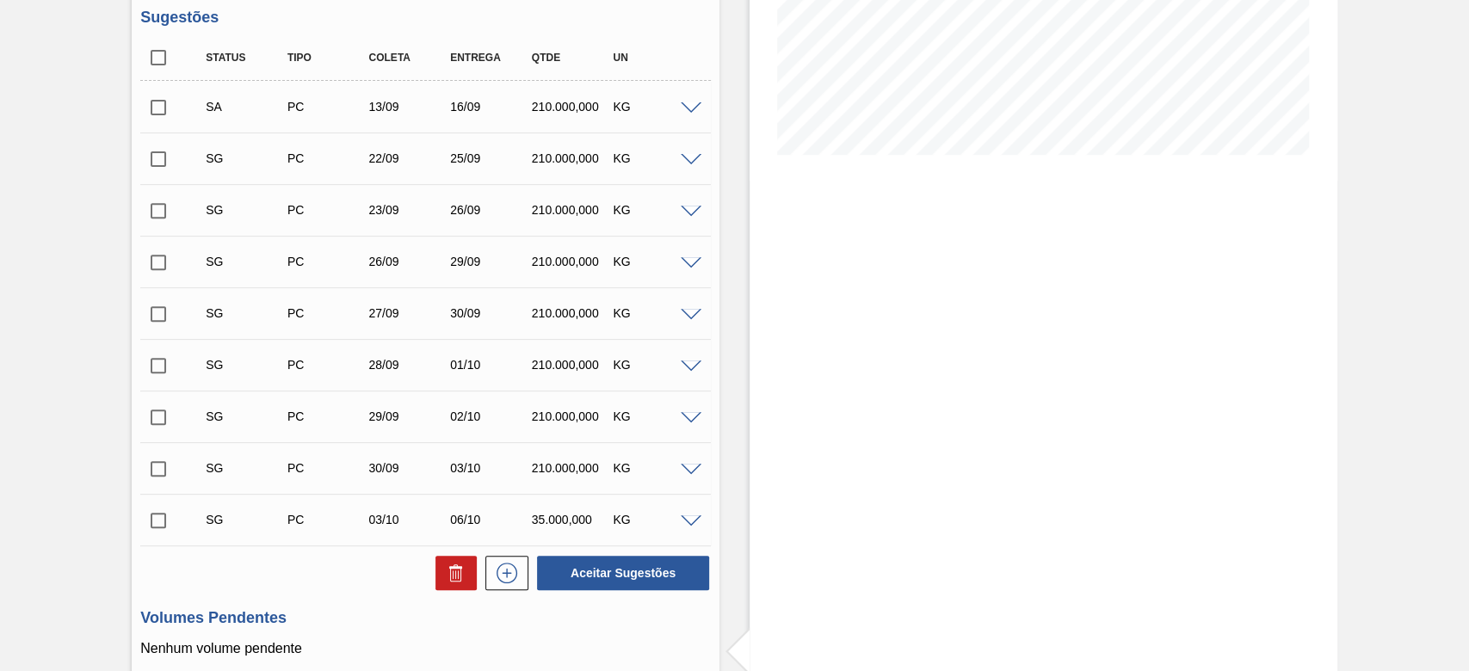
click at [683, 162] on span at bounding box center [691, 160] width 21 height 13
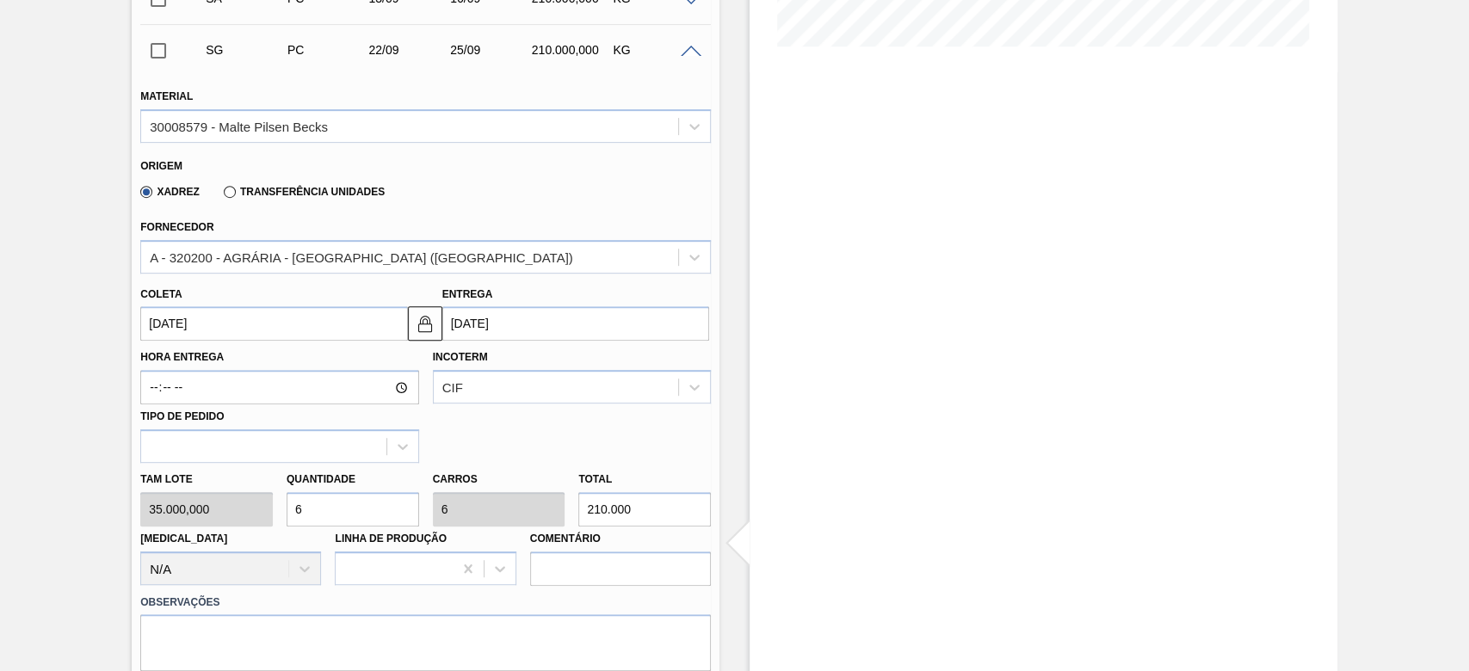
scroll to position [578, 0]
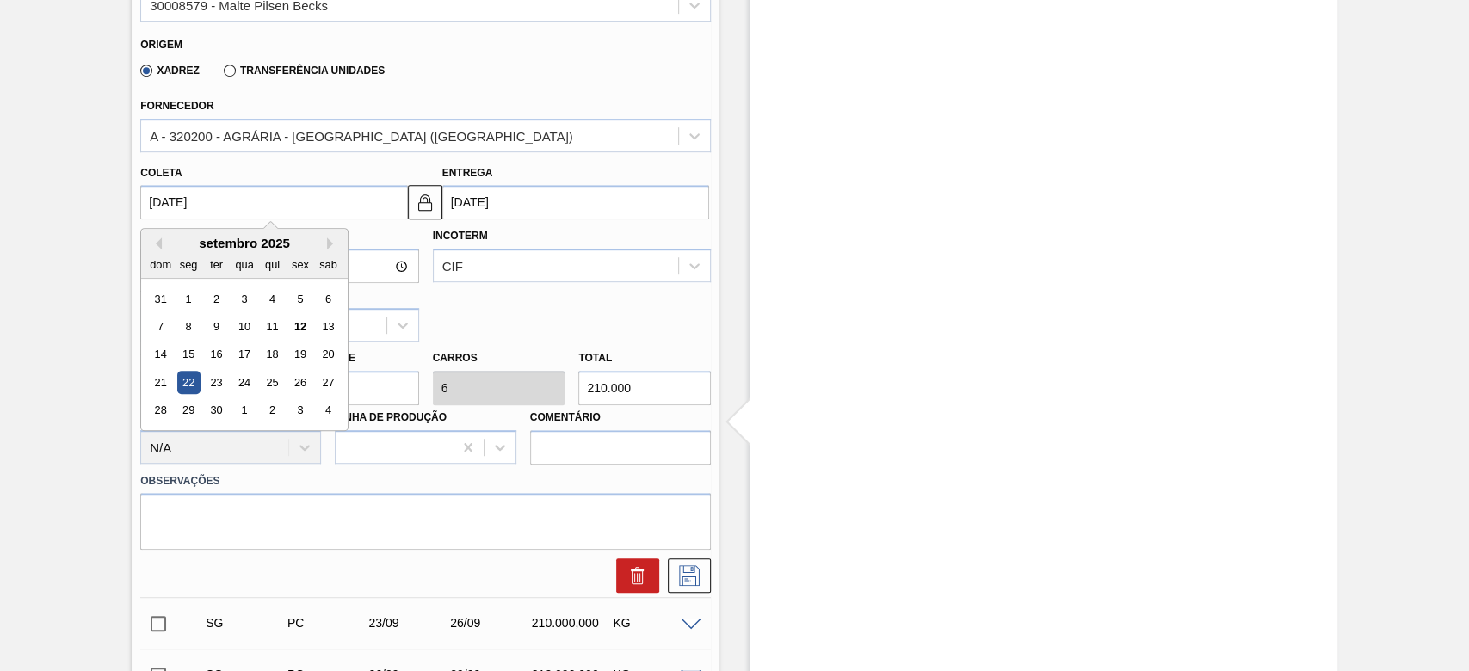
click at [151, 202] on input "[DATE]" at bounding box center [273, 202] width 267 height 34
click at [248, 357] on div "17" at bounding box center [244, 354] width 23 height 23
type input "[DATE]"
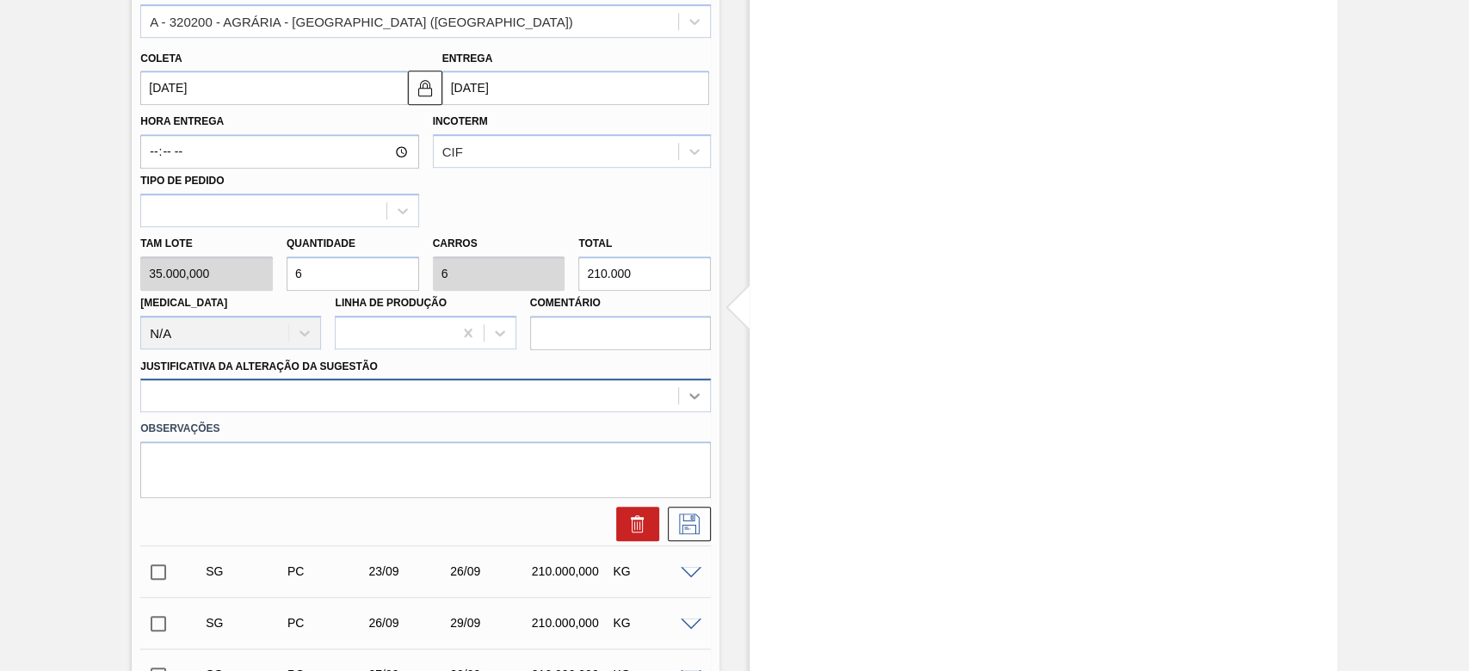
scroll to position [709, 0]
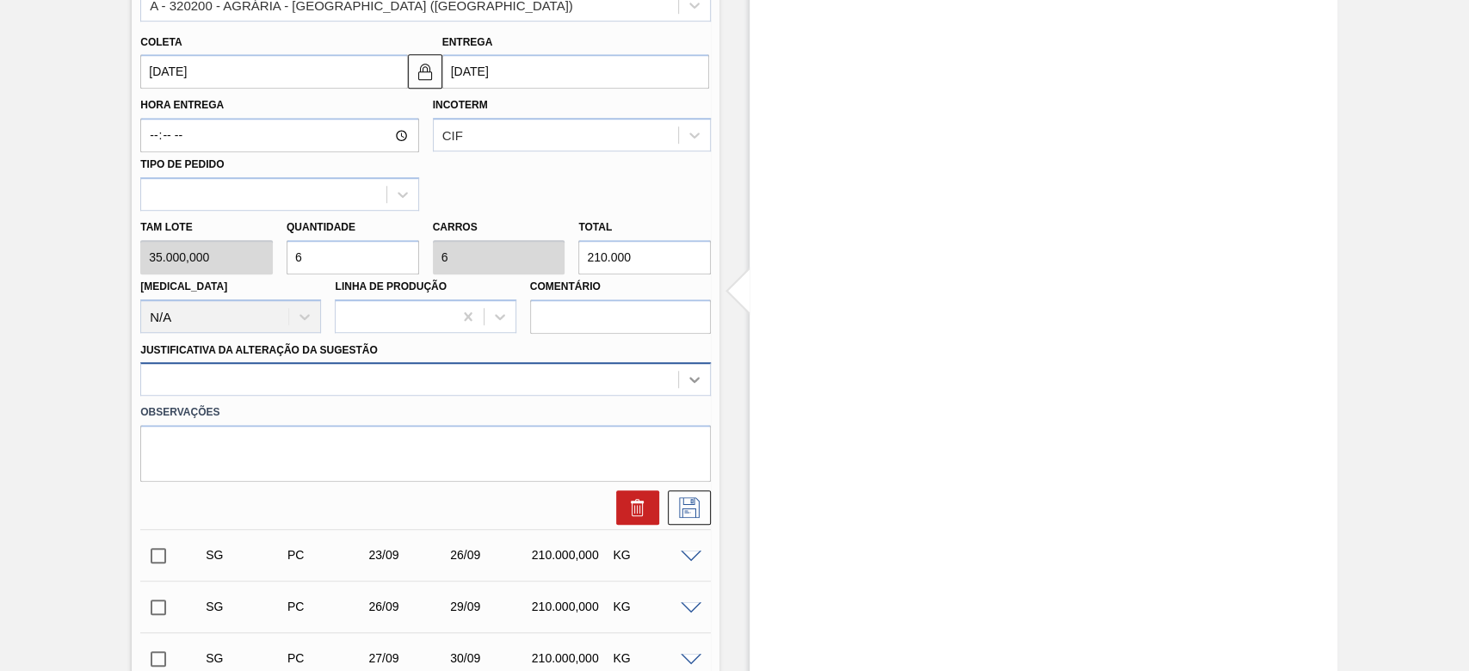
click at [694, 394] on div at bounding box center [694, 379] width 31 height 31
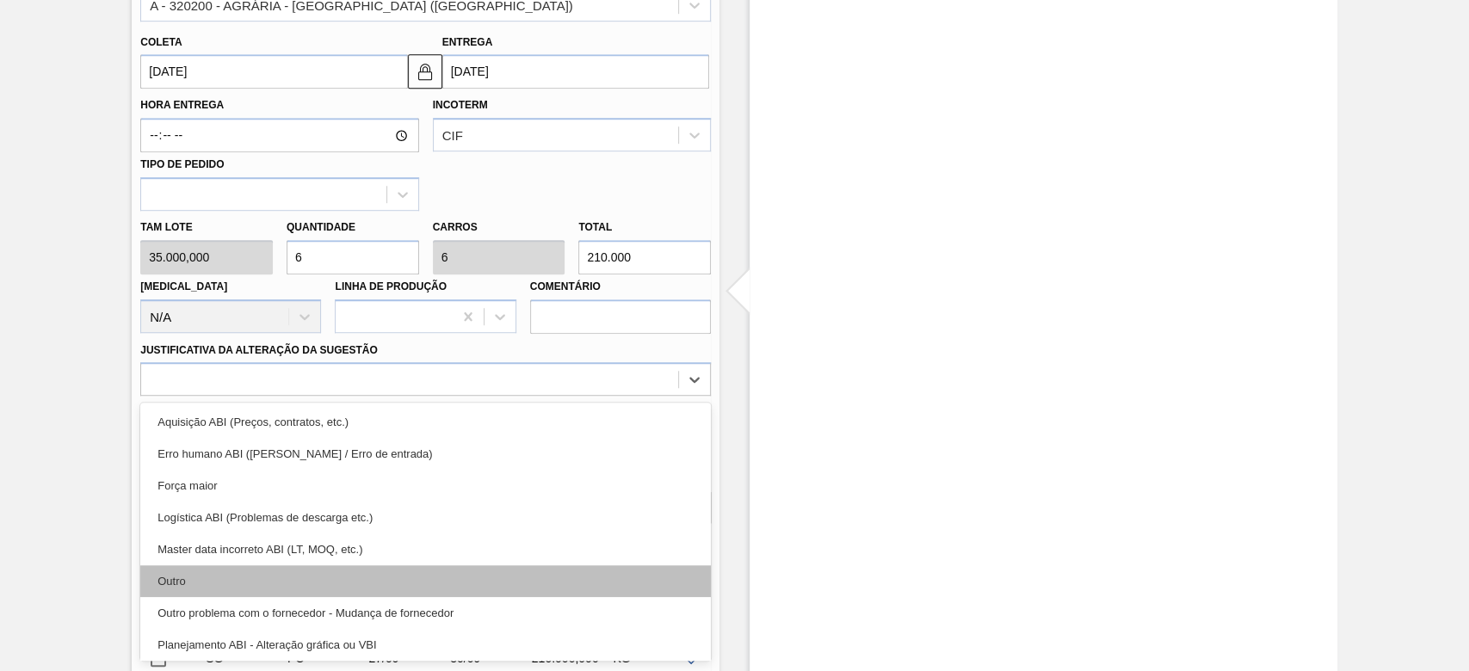
click at [181, 585] on div "Outro" at bounding box center [425, 581] width 570 height 32
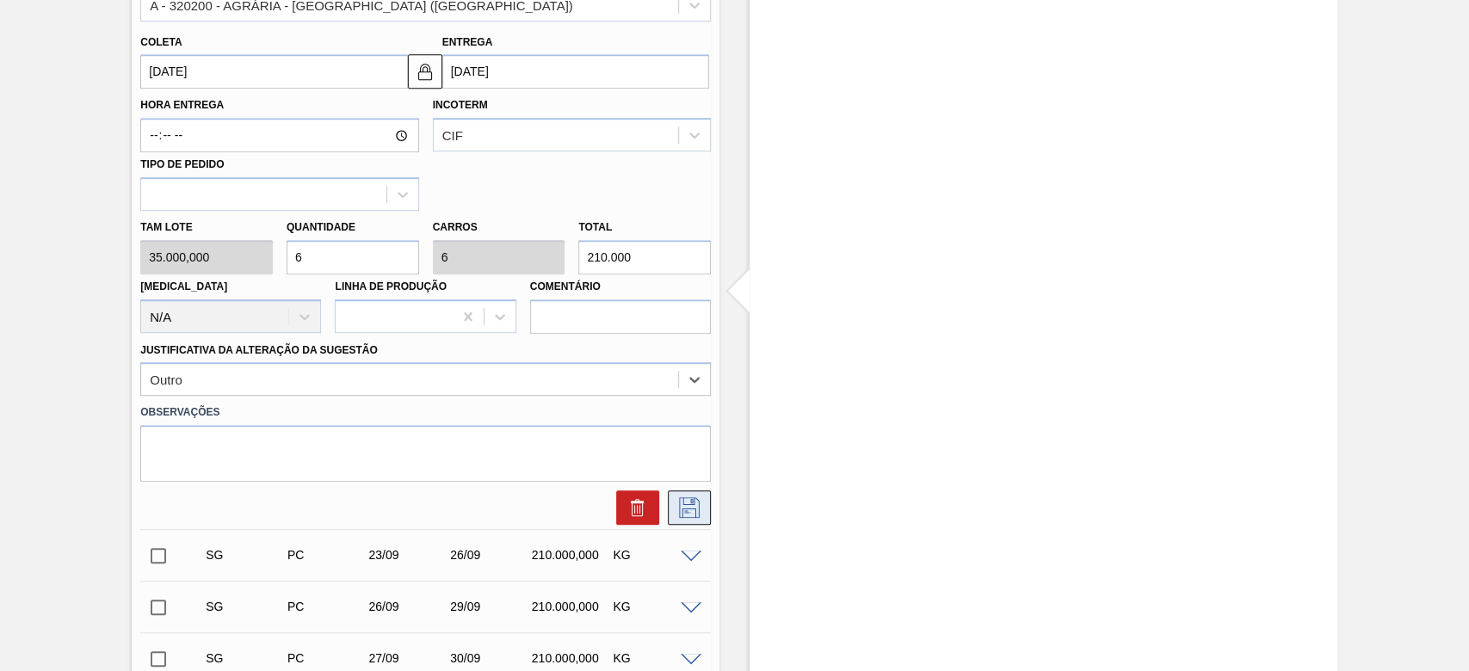
click at [673, 514] on button at bounding box center [689, 507] width 43 height 34
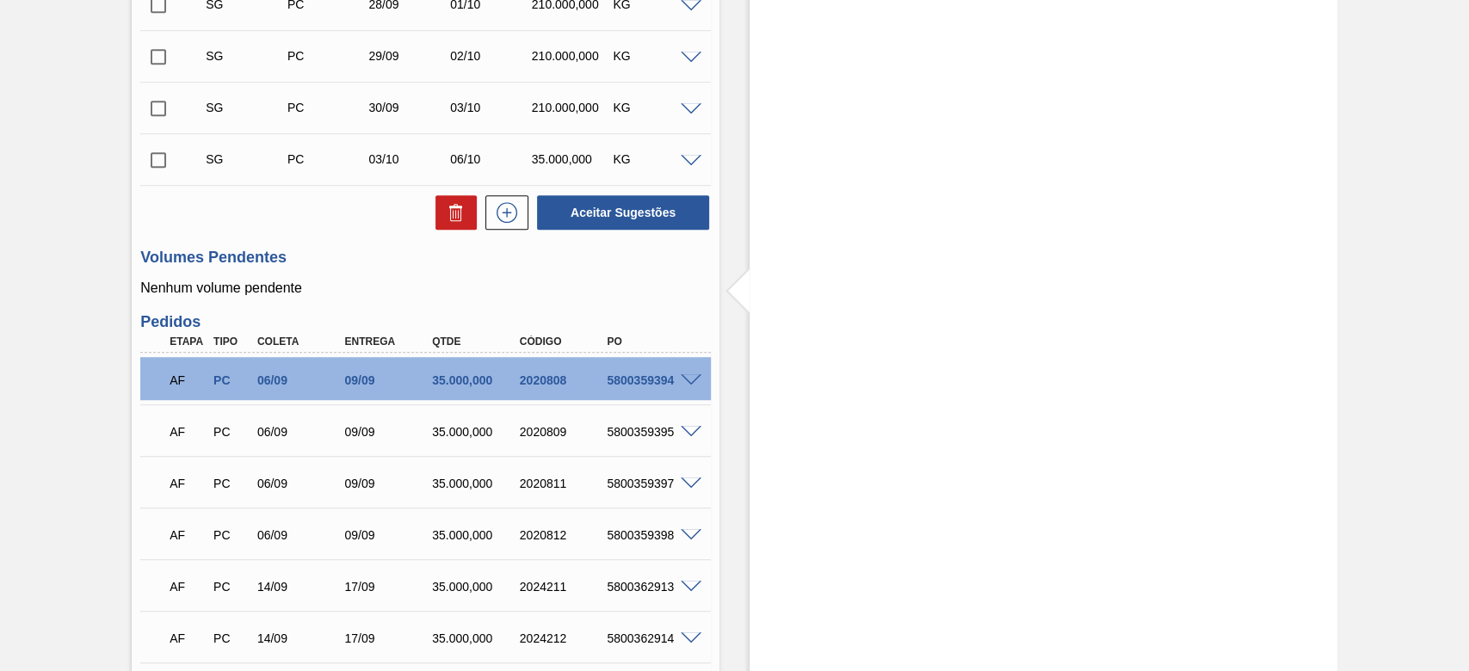
scroll to position [135, 0]
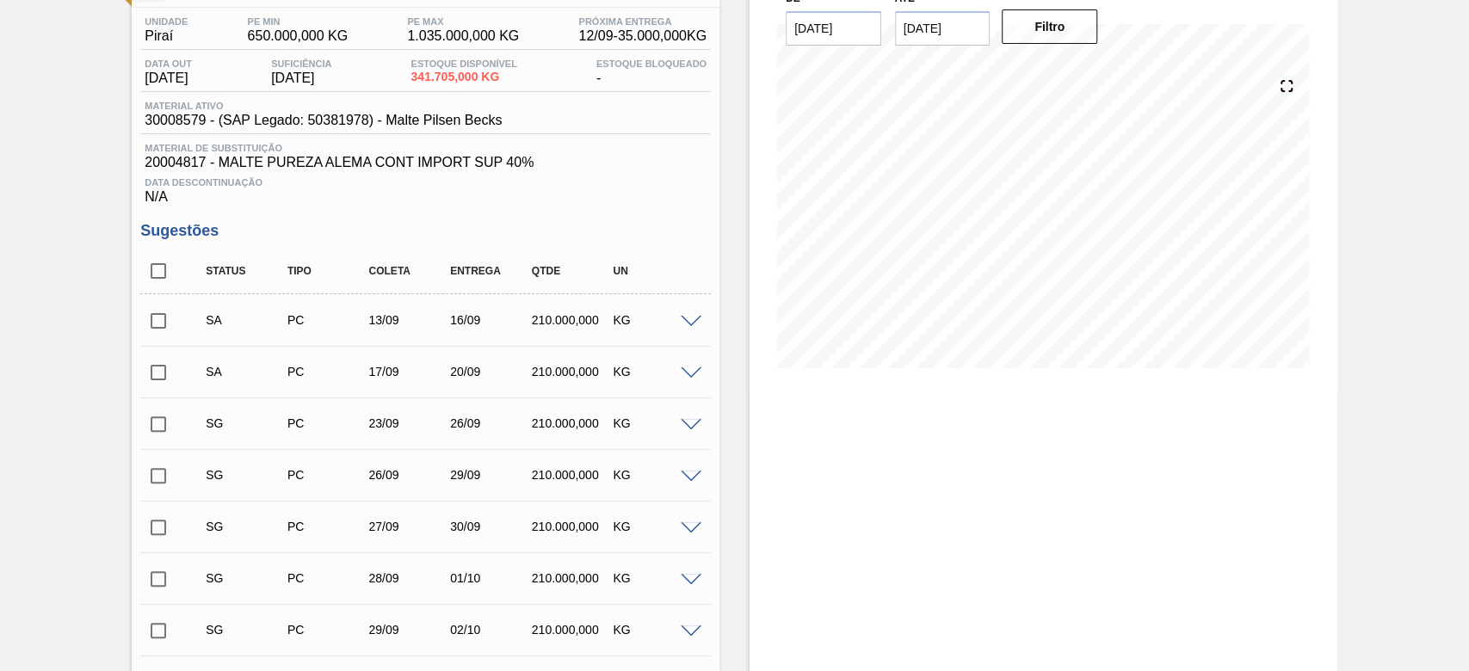
click at [158, 320] on input "checkbox" at bounding box center [158, 321] width 36 height 36
checkbox input "true"
click at [146, 379] on input "checkbox" at bounding box center [158, 373] width 36 height 36
checkbox input "true"
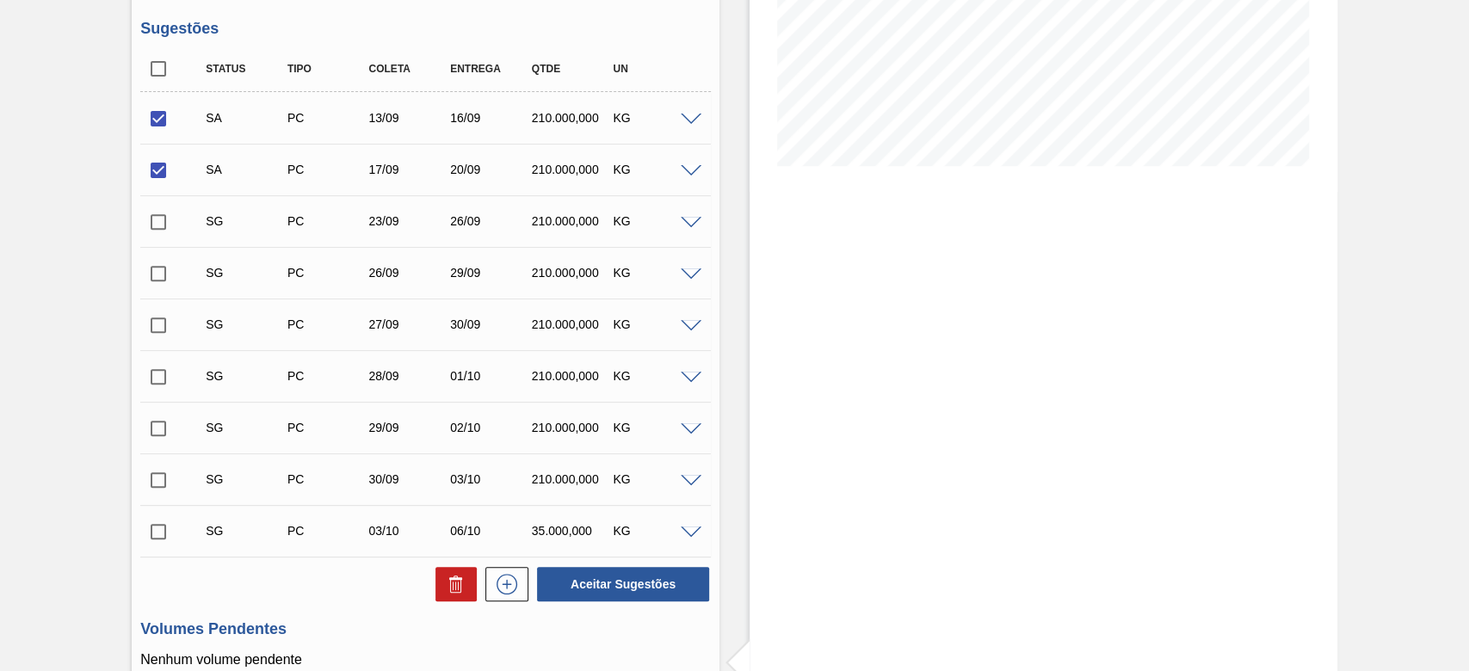
scroll to position [479, 0]
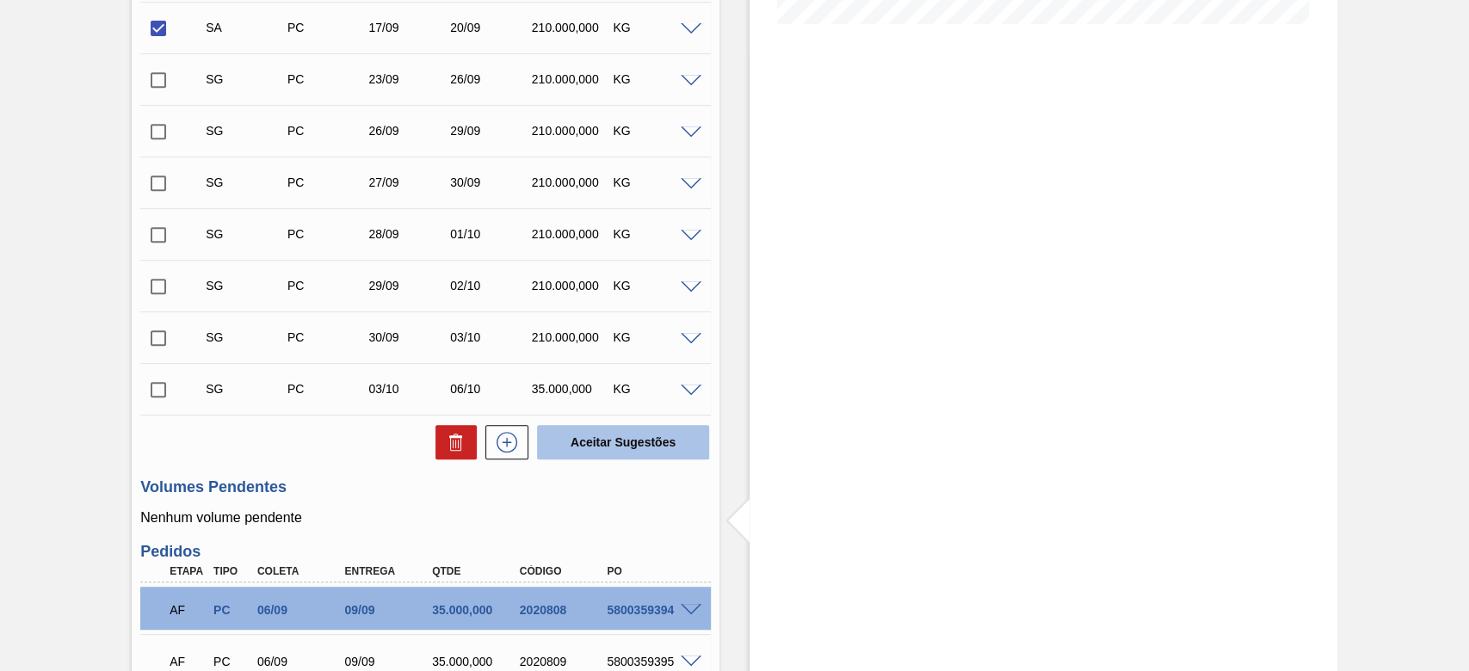
click at [630, 458] on button "Aceitar Sugestões" at bounding box center [623, 442] width 172 height 34
checkbox input "false"
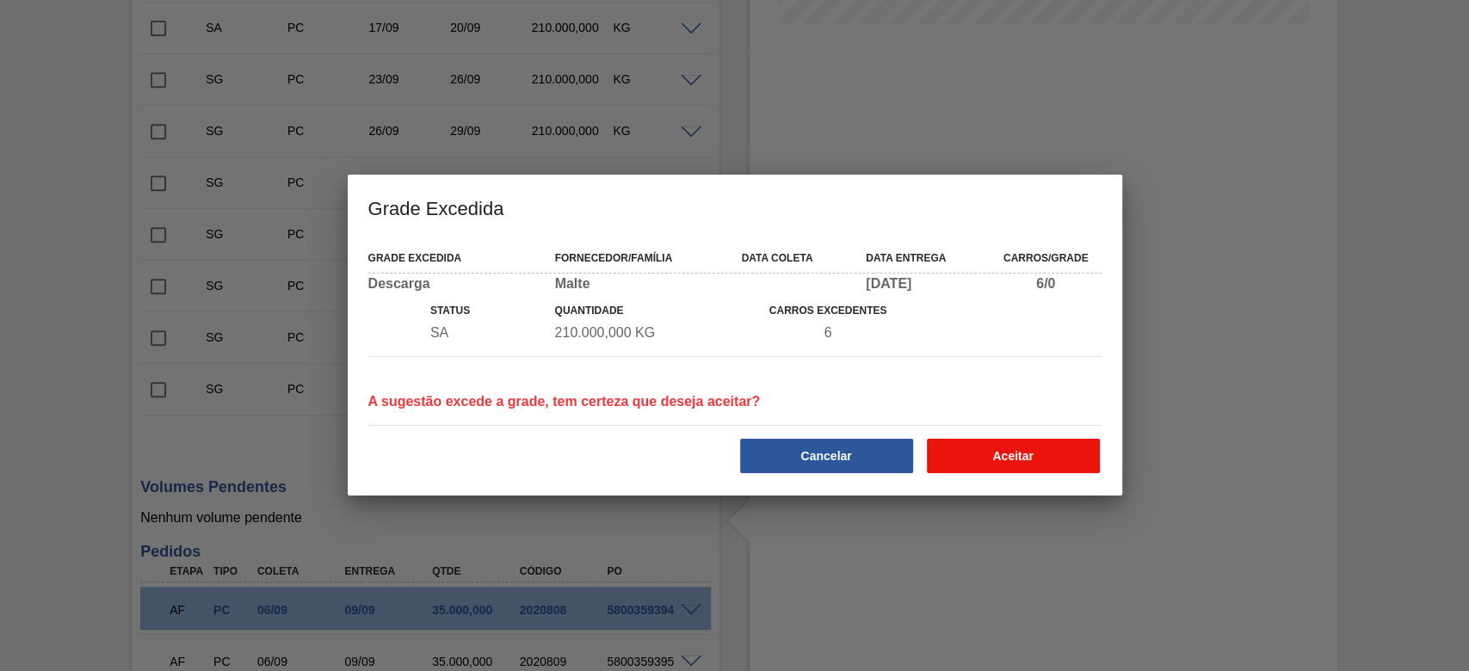
click at [1038, 455] on button "Aceitar" at bounding box center [1013, 456] width 173 height 34
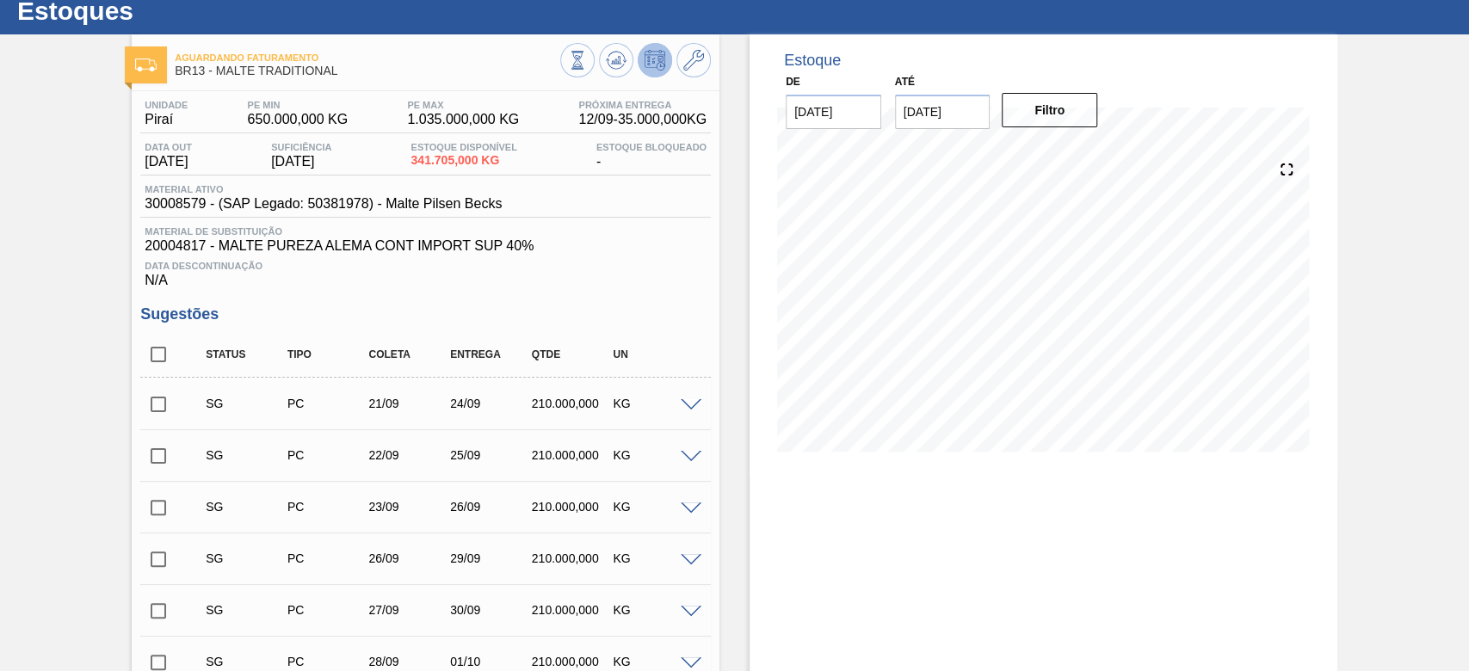
scroll to position [0, 0]
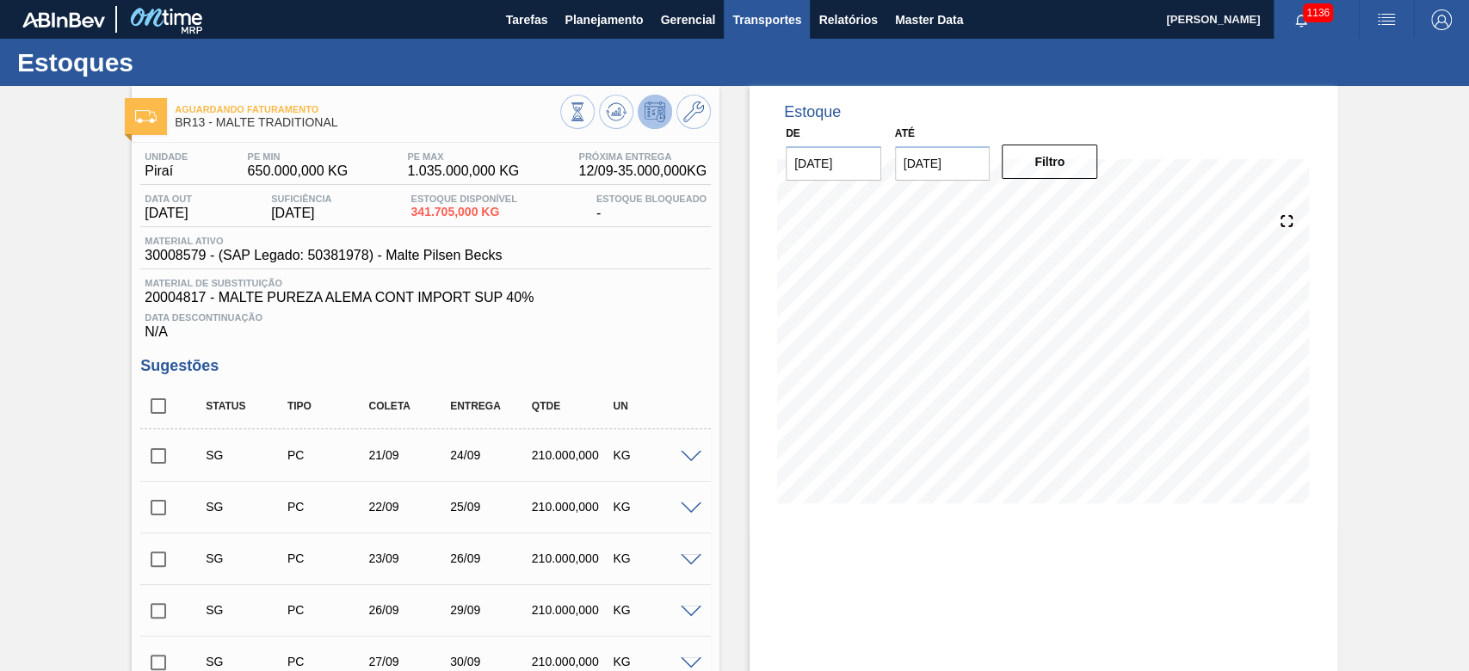
click at [752, 22] on span "Transportes" at bounding box center [766, 19] width 69 height 21
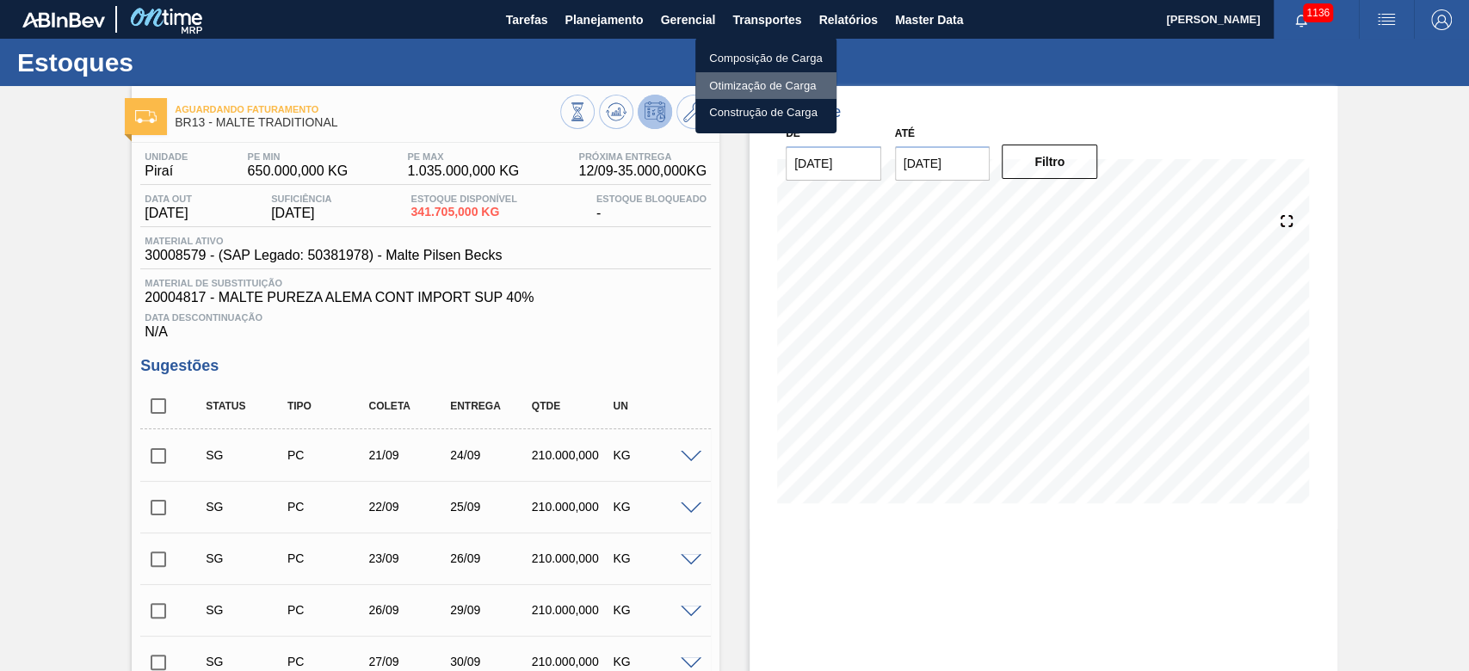
click at [738, 82] on li "Otimização de Carga" at bounding box center [765, 86] width 141 height 28
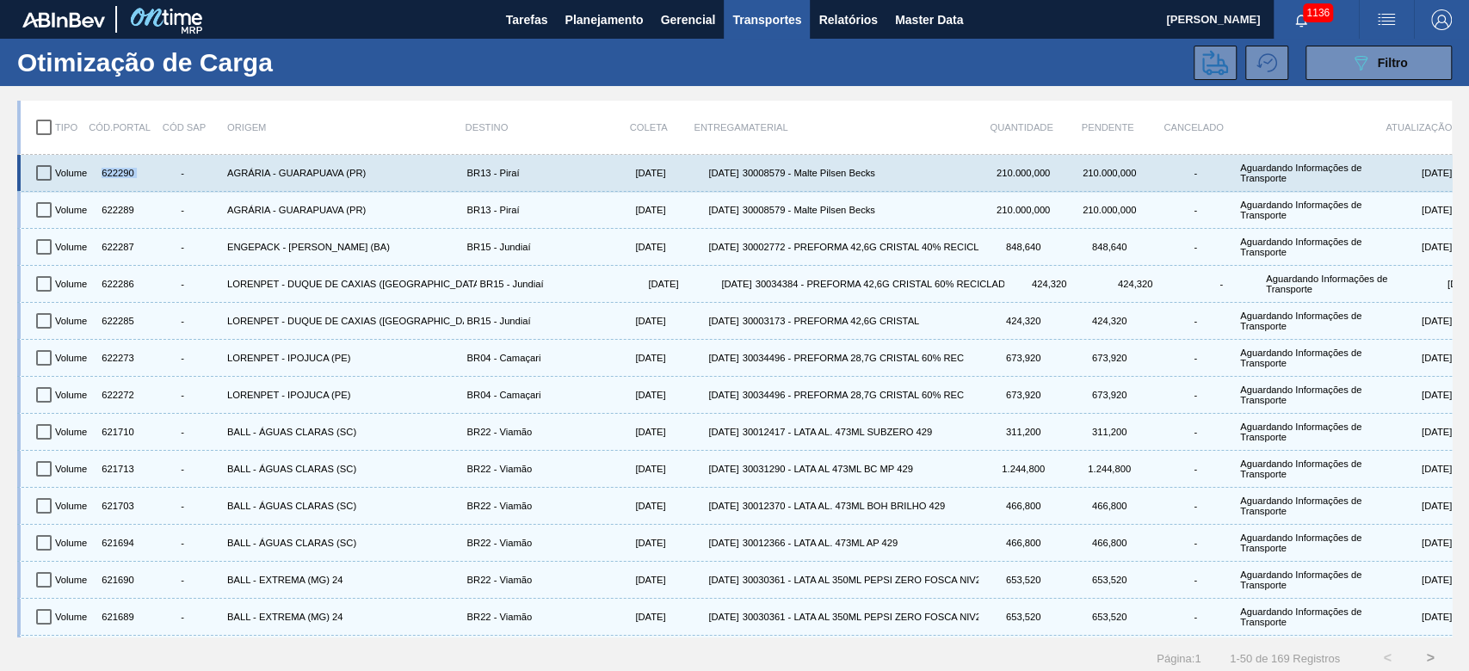
drag, startPoint x: 139, startPoint y: 170, endPoint x: 95, endPoint y: 169, distance: 43.9
click at [95, 169] on div "Volume 622290 - AGRÁRIA - [GEOGRAPHIC_DATA] ([GEOGRAPHIC_DATA]) BR13 - [GEOGRAP…" at bounding box center [752, 172] width 1400 height 29
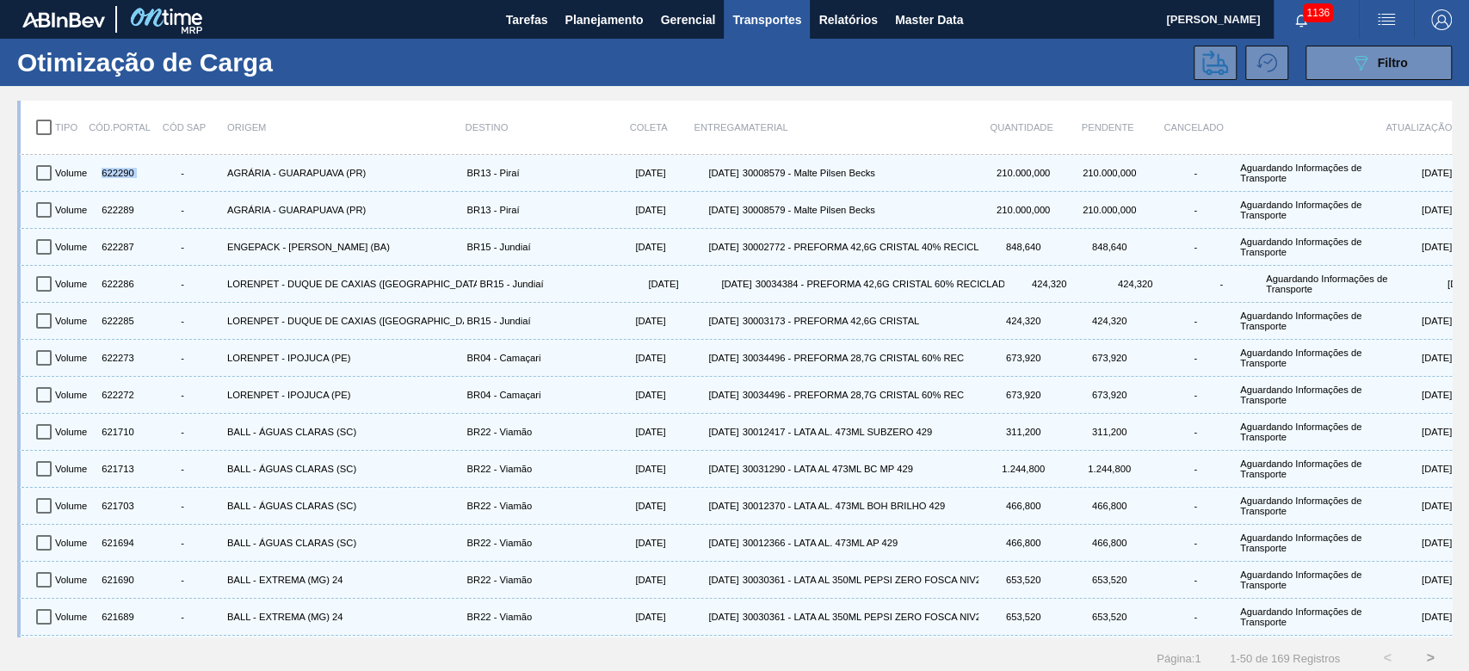
copy div "622290"
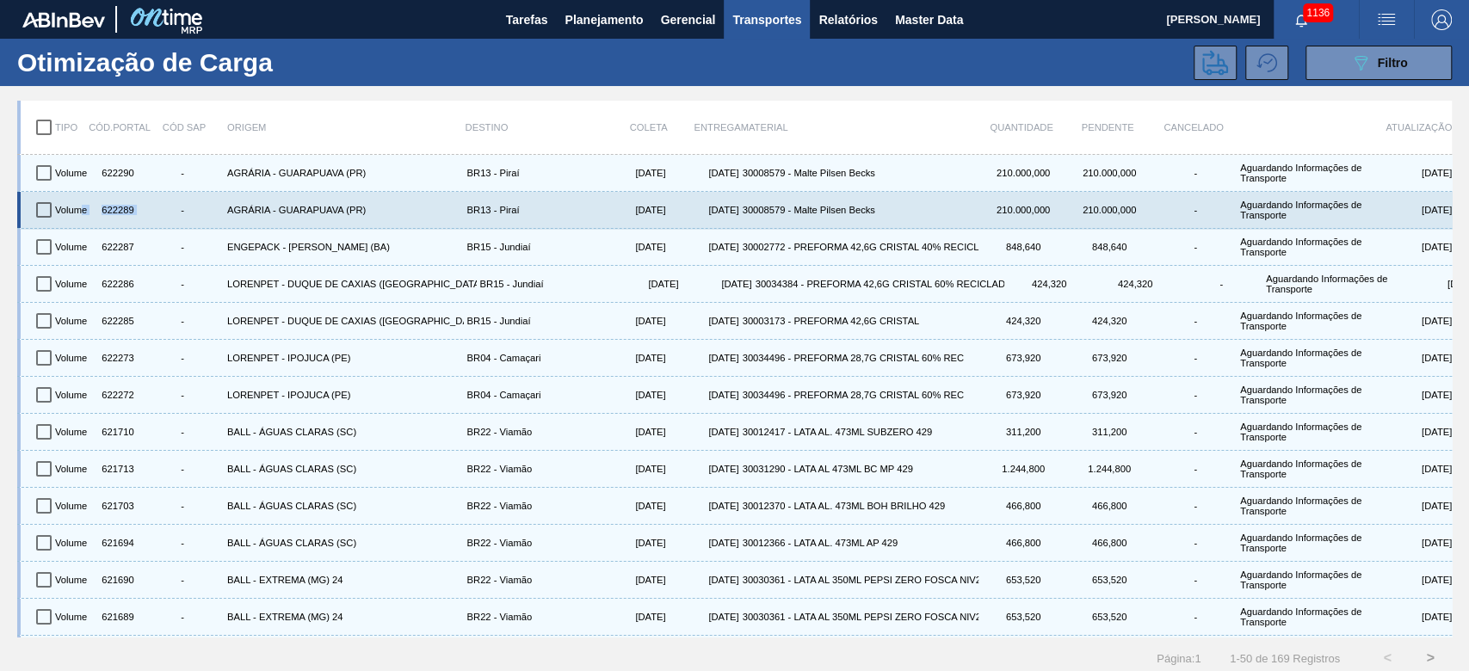
drag, startPoint x: 139, startPoint y: 210, endPoint x: 78, endPoint y: 207, distance: 60.3
click at [78, 207] on div "Volume 622289 - AGRÁRIA - [GEOGRAPHIC_DATA] ([GEOGRAPHIC_DATA]) BR13 - [GEOGRAP…" at bounding box center [752, 209] width 1400 height 29
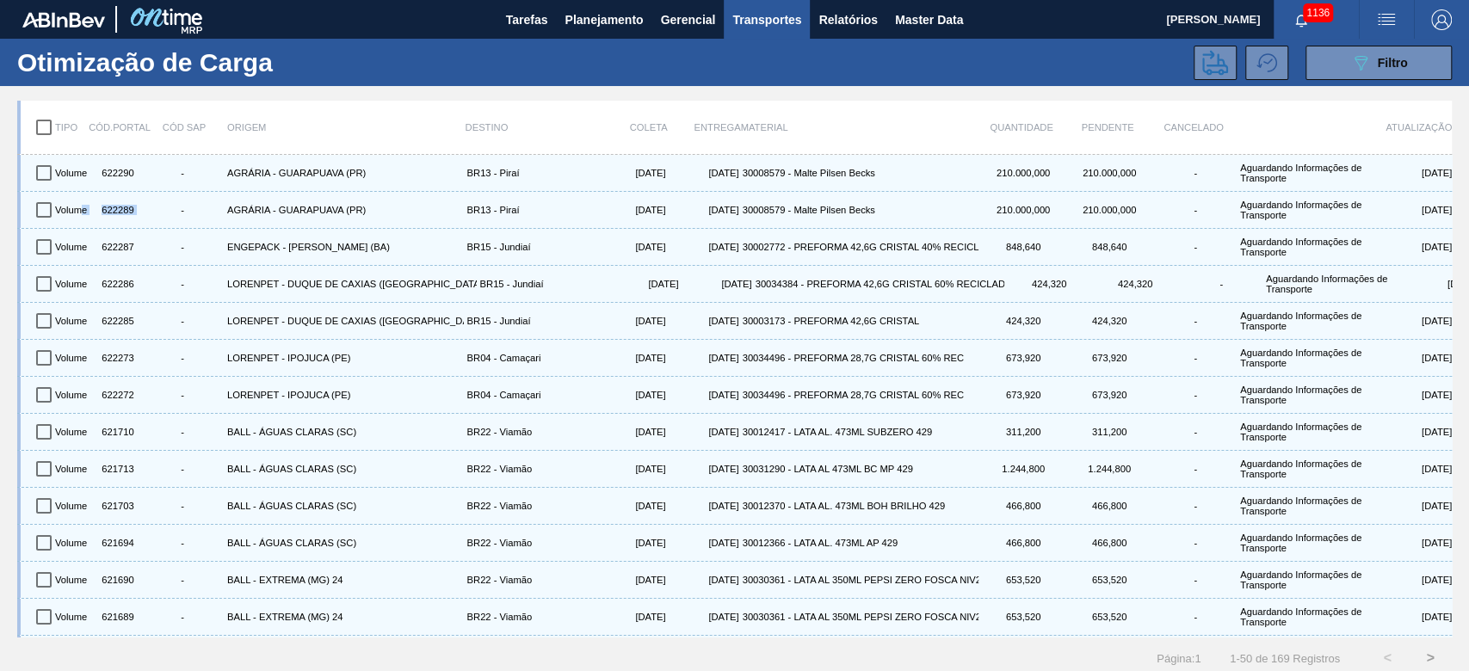
copy div "e 622289"
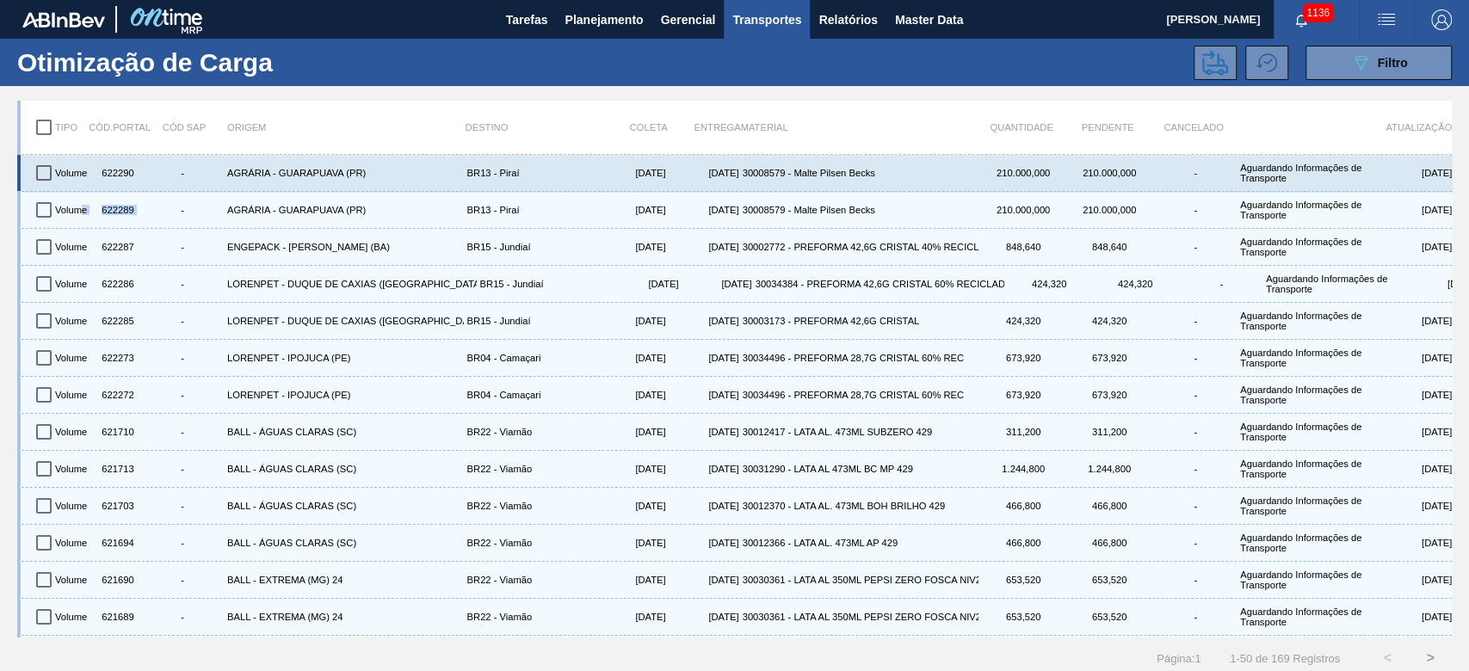
click at [41, 163] on input "checkbox" at bounding box center [44, 173] width 36 height 36
checkbox input "true"
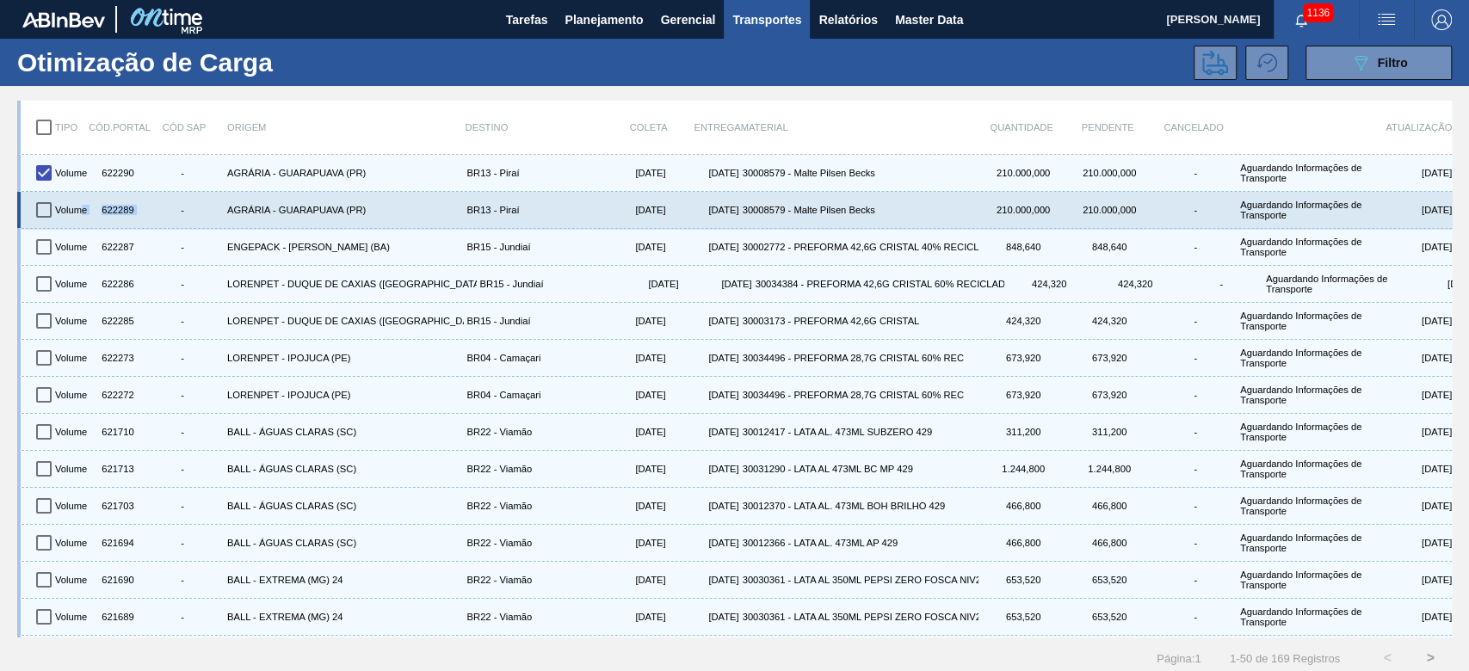
click at [40, 215] on input "checkbox" at bounding box center [44, 210] width 36 height 36
checkbox input "true"
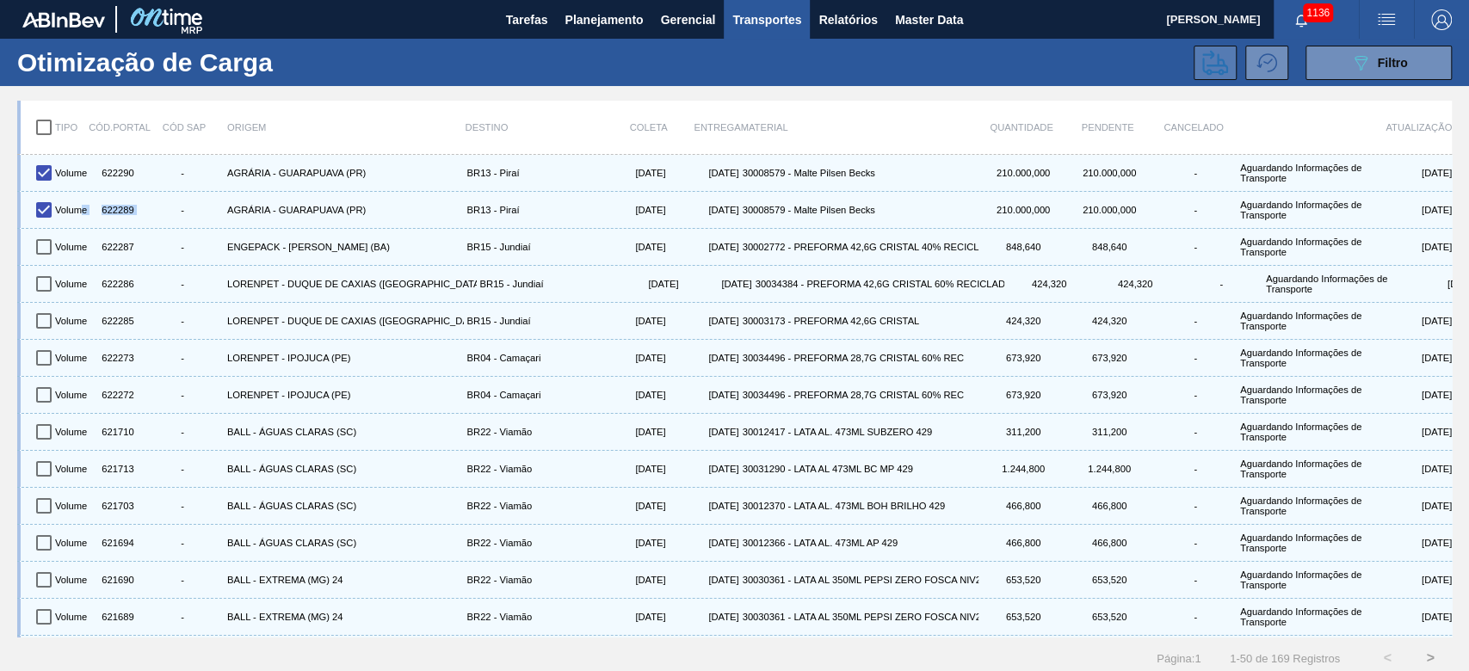
click at [1218, 55] on icon at bounding box center [1215, 63] width 26 height 26
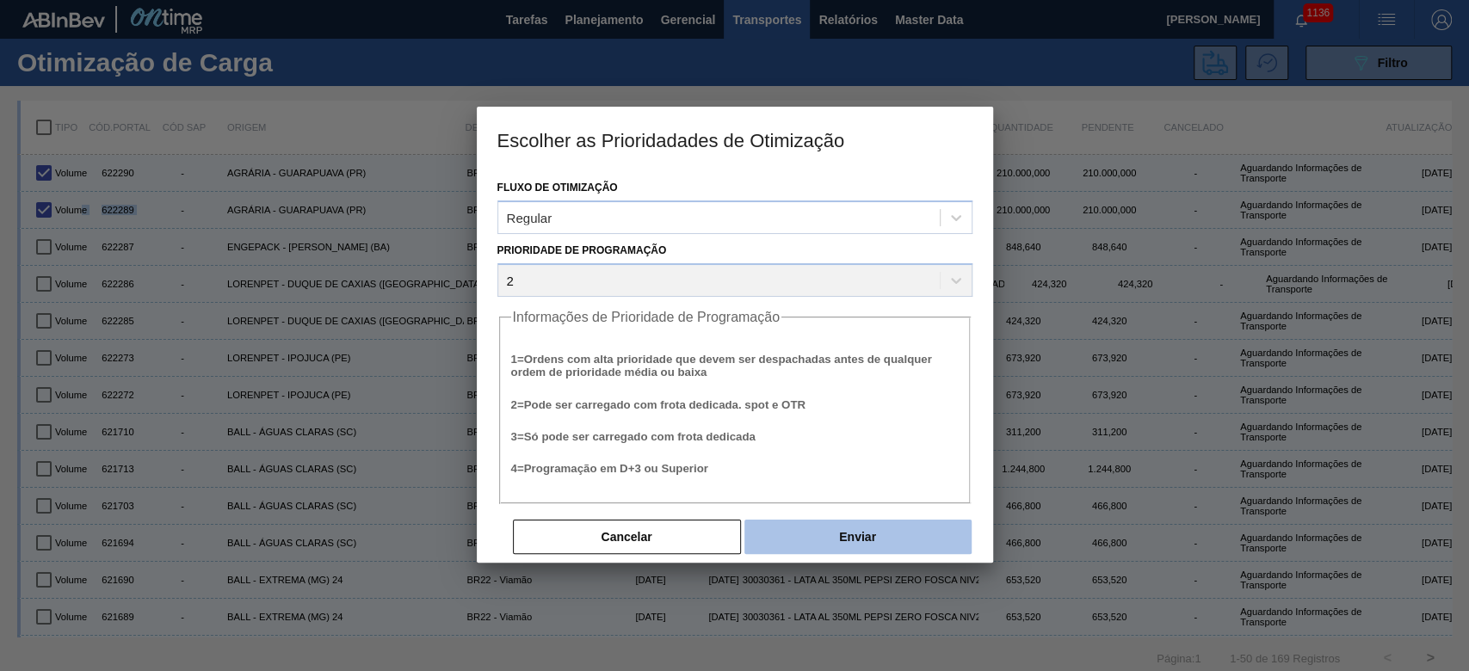
click at [856, 536] on button "Enviar" at bounding box center [857, 537] width 227 height 34
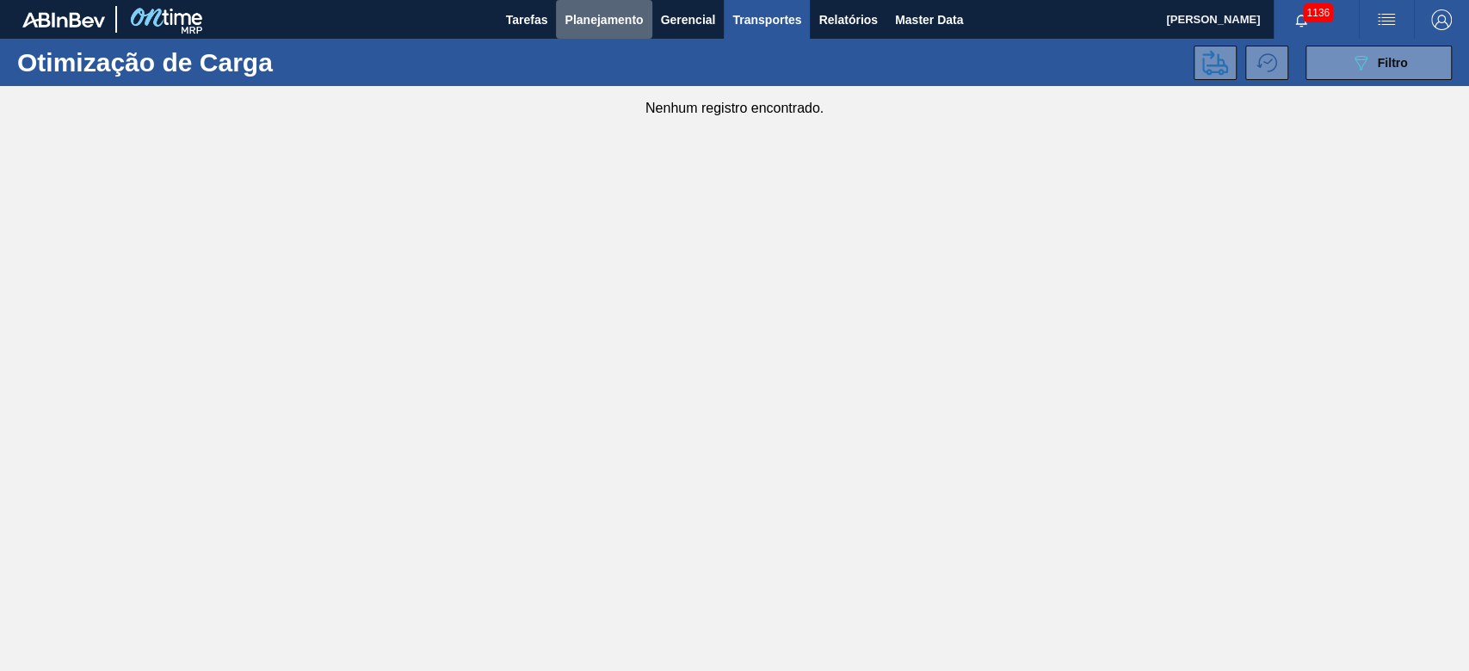
drag, startPoint x: 609, startPoint y: 17, endPoint x: 579, endPoint y: 46, distance: 42.0
click at [609, 18] on span "Planejamento" at bounding box center [603, 19] width 78 height 21
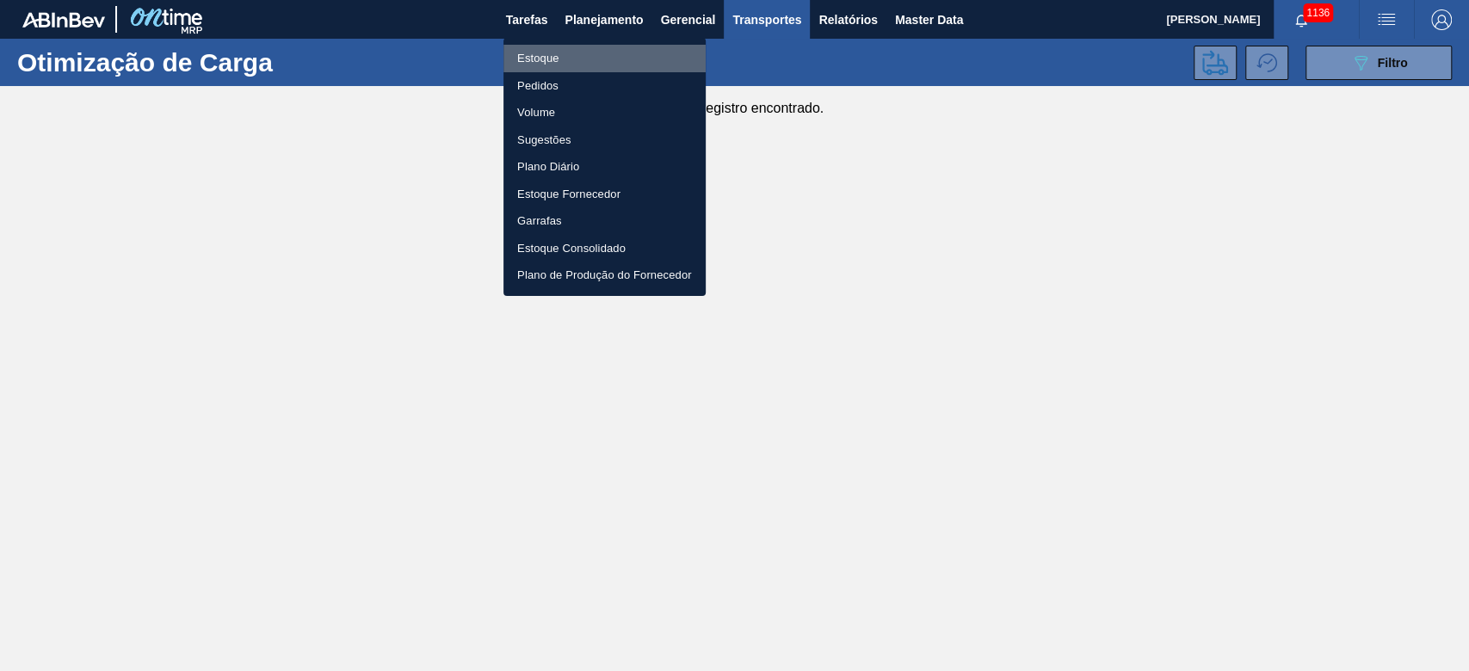
click at [530, 56] on li "Estoque" at bounding box center [604, 59] width 202 height 28
